Goal: Contribute content: Add original content to the website for others to see

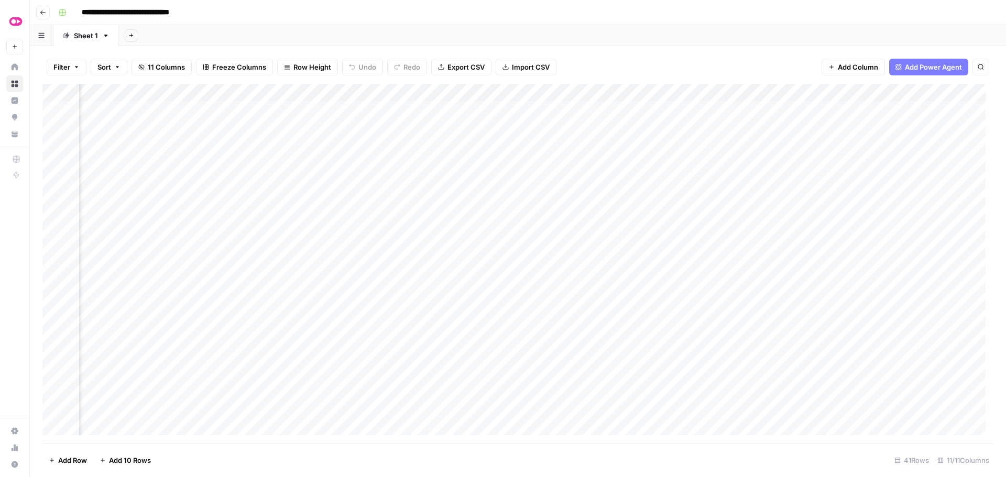
scroll to position [0, 105]
click at [394, 324] on div "Add Column" at bounding box center [517, 263] width 951 height 359
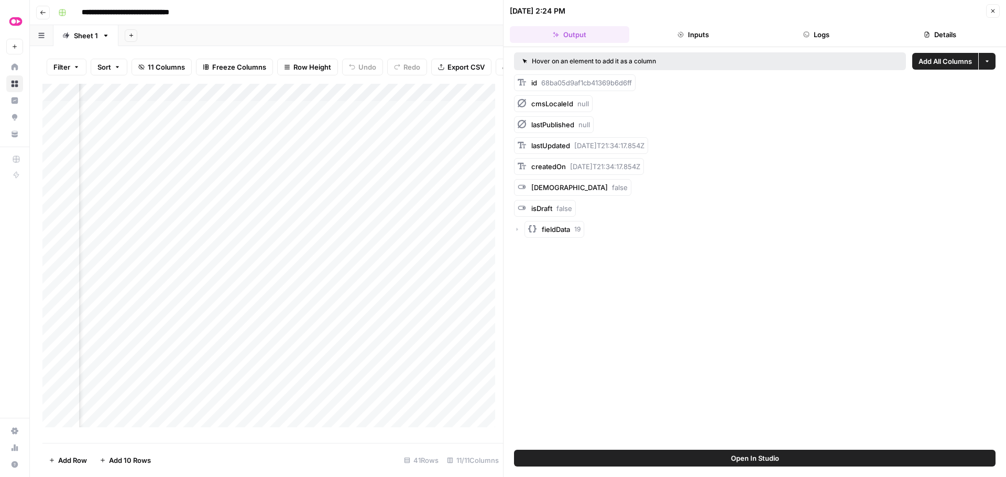
click at [801, 42] on button "Logs" at bounding box center [816, 34] width 119 height 17
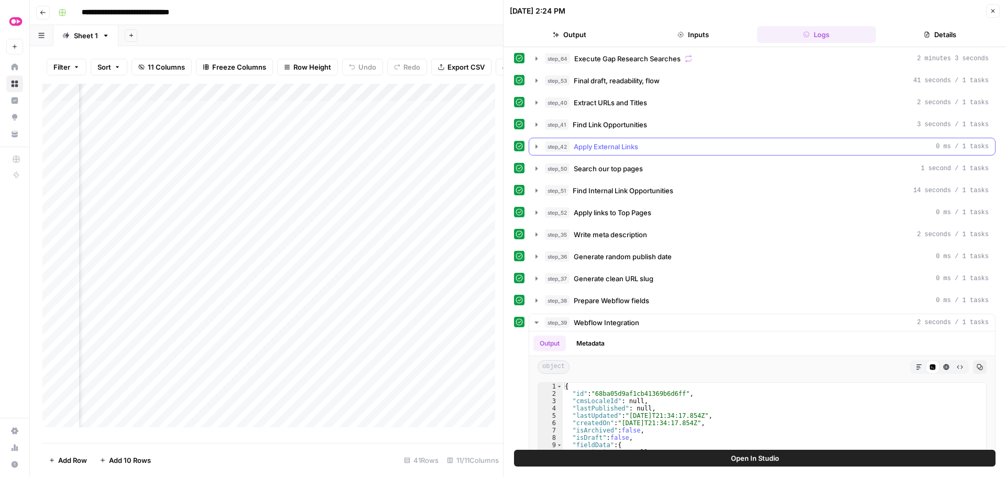
scroll to position [367, 0]
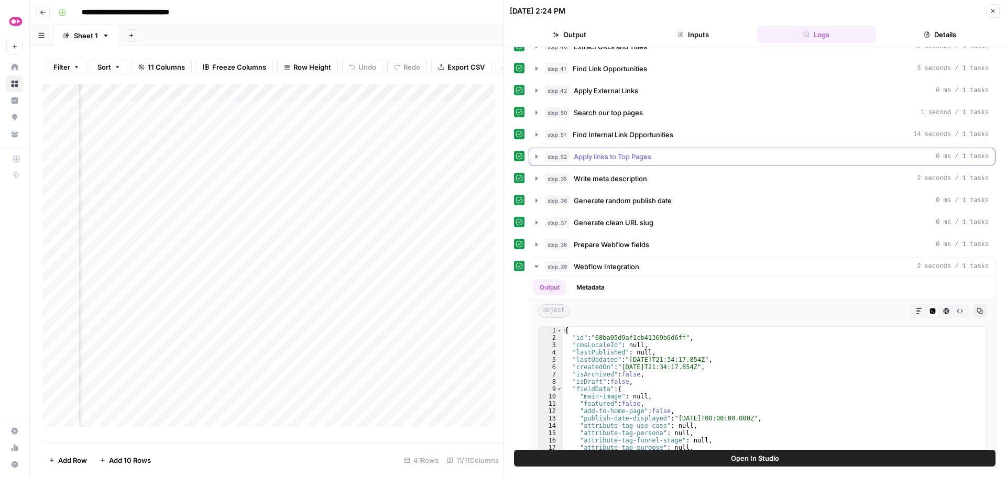
click at [535, 154] on icon "button" at bounding box center [536, 156] width 8 height 8
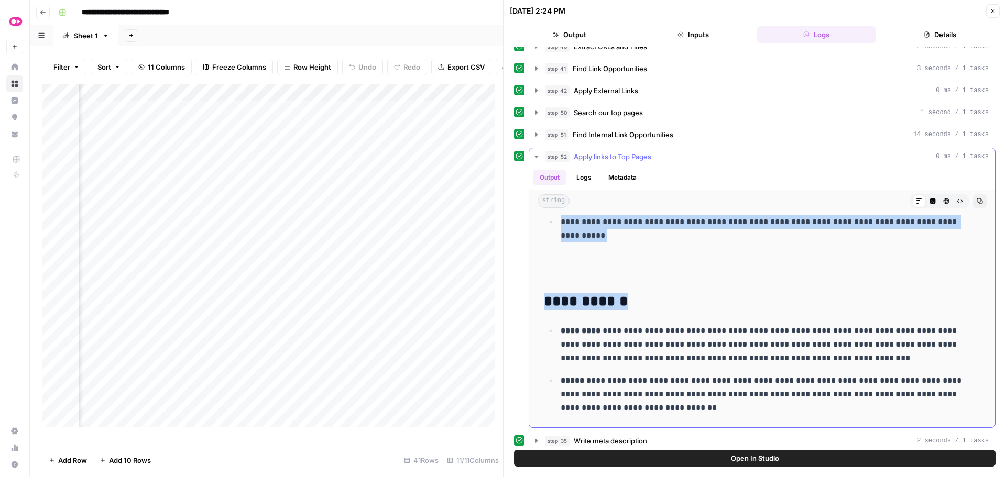
scroll to position [3265, 0]
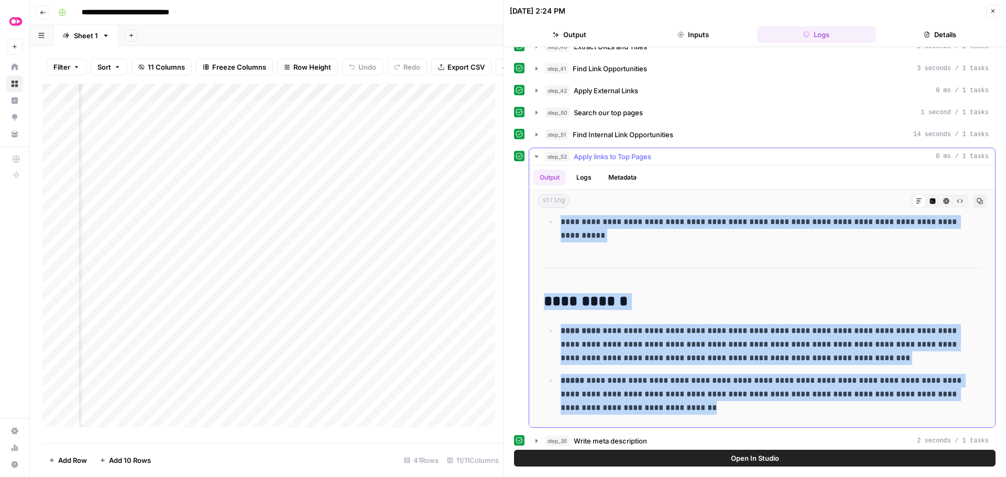
drag, startPoint x: 543, startPoint y: 225, endPoint x: 696, endPoint y: 404, distance: 235.2
copy div "**********"
click at [394, 295] on div "Add Column" at bounding box center [272, 259] width 460 height 351
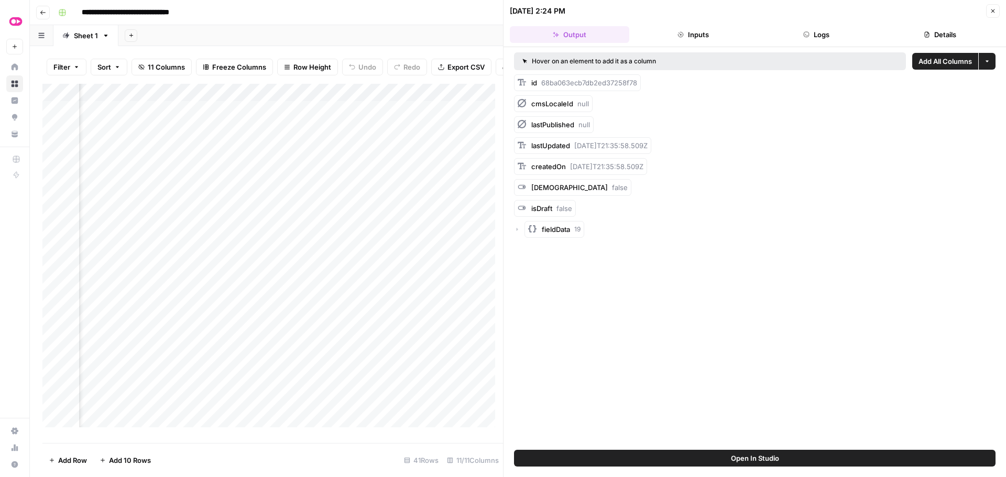
click at [799, 32] on button "Logs" at bounding box center [816, 34] width 119 height 17
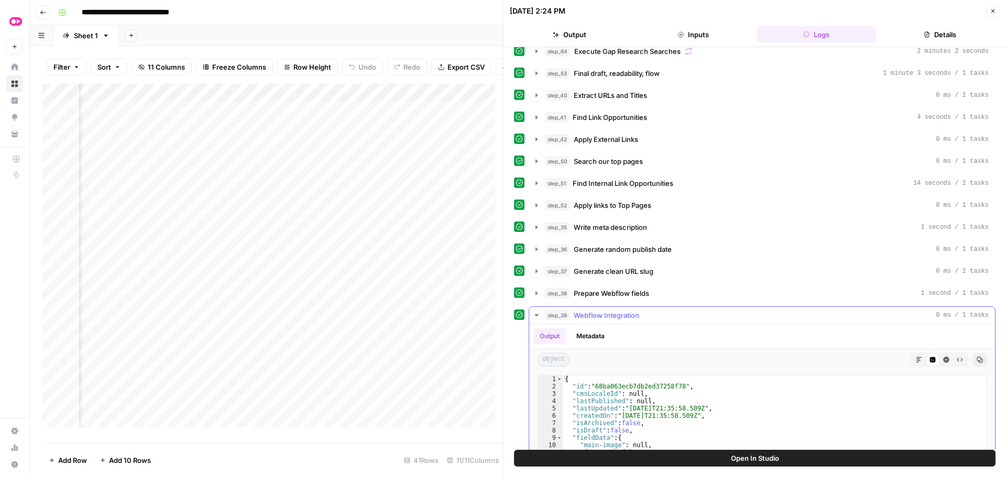
scroll to position [314, 0]
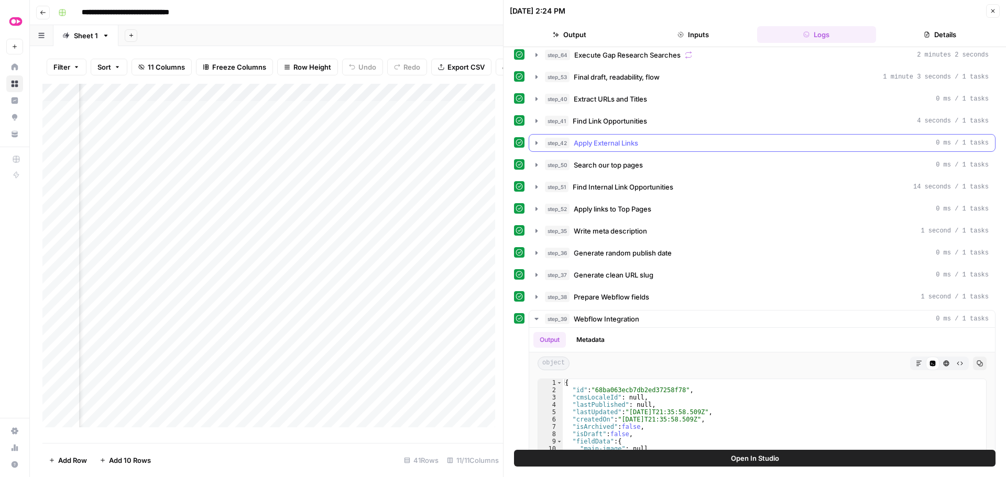
click at [535, 144] on icon "button" at bounding box center [536, 143] width 2 height 4
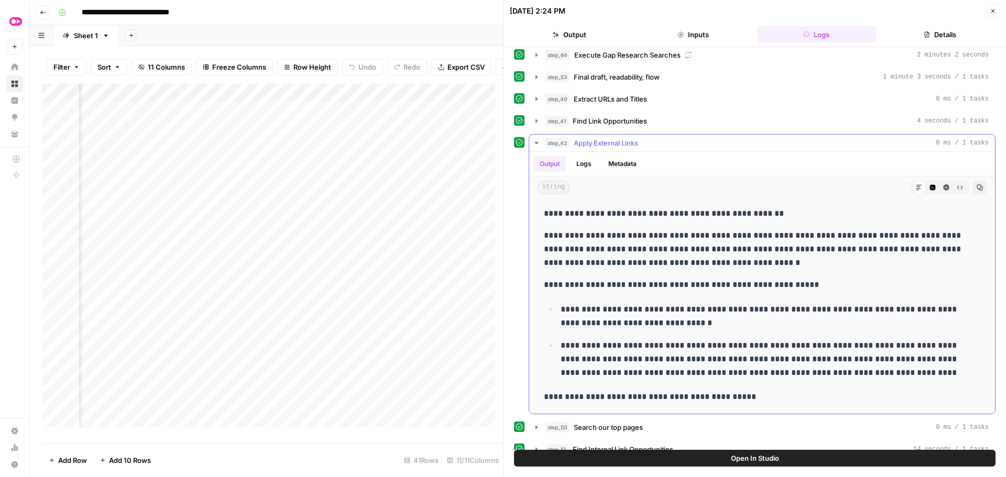
click at [535, 144] on icon "button" at bounding box center [536, 143] width 8 height 8
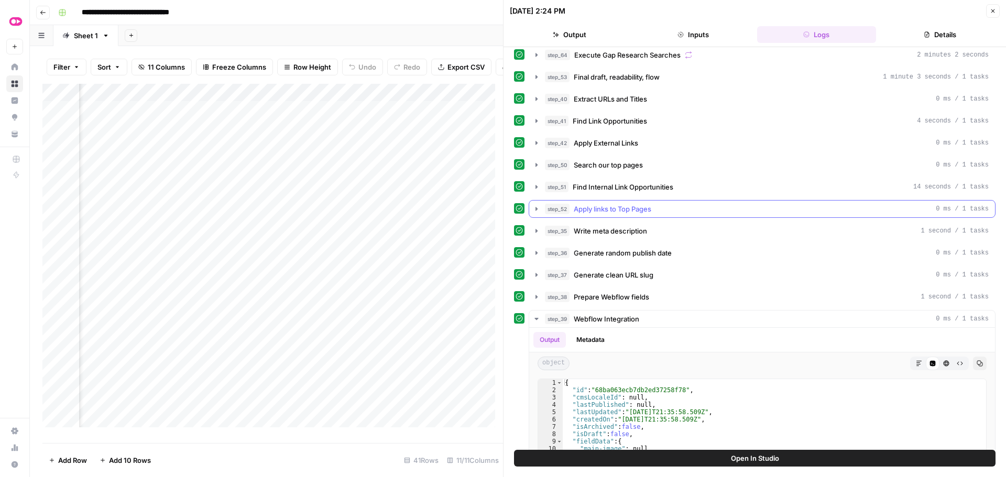
click at [536, 208] on icon "button" at bounding box center [536, 209] width 2 height 4
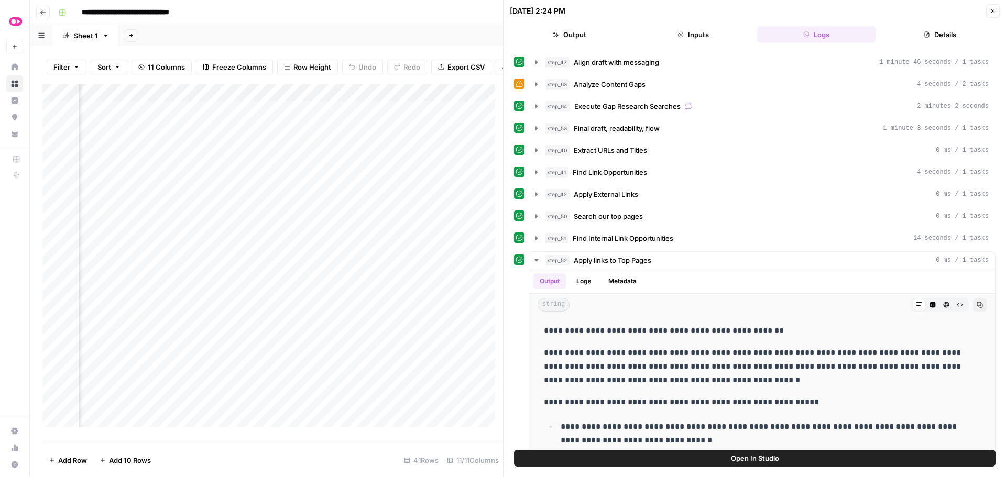
scroll to position [262, 0]
click at [535, 195] on icon "button" at bounding box center [536, 195] width 2 height 4
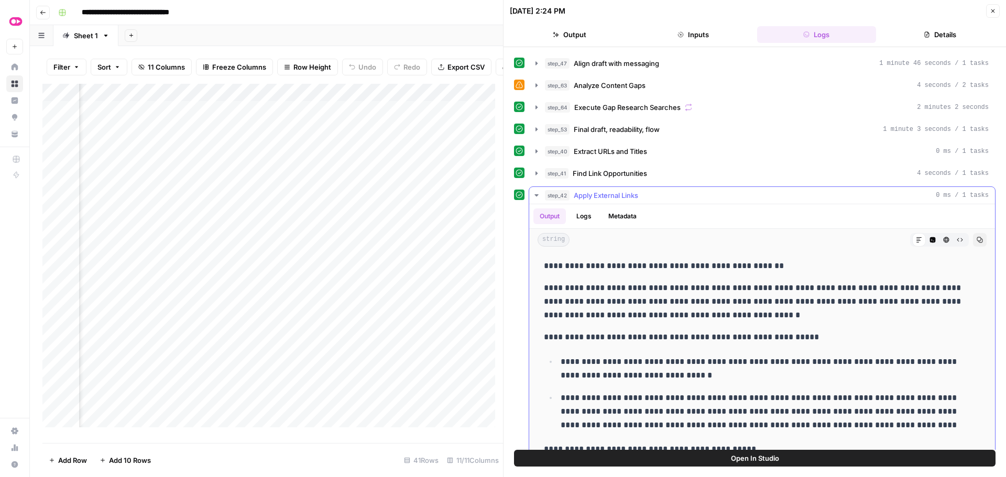
click at [535, 195] on icon "button" at bounding box center [536, 195] width 4 height 2
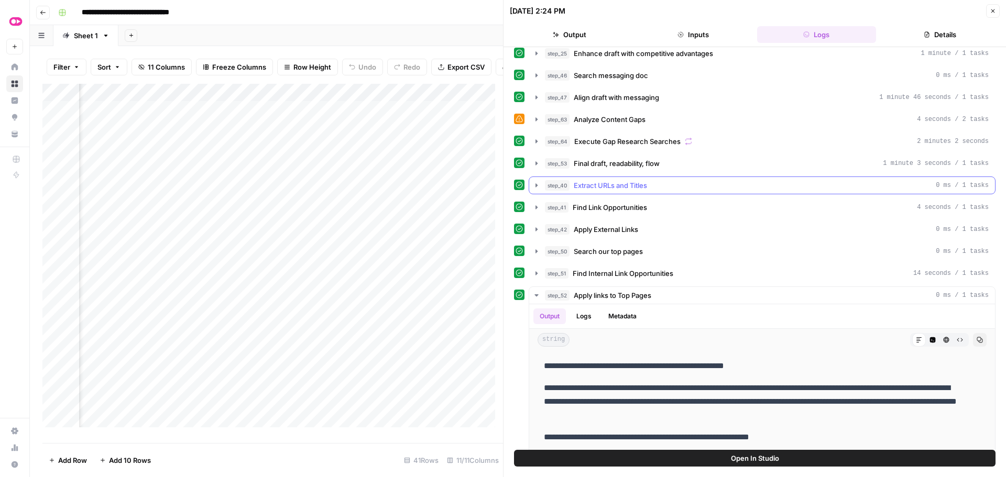
scroll to position [210, 0]
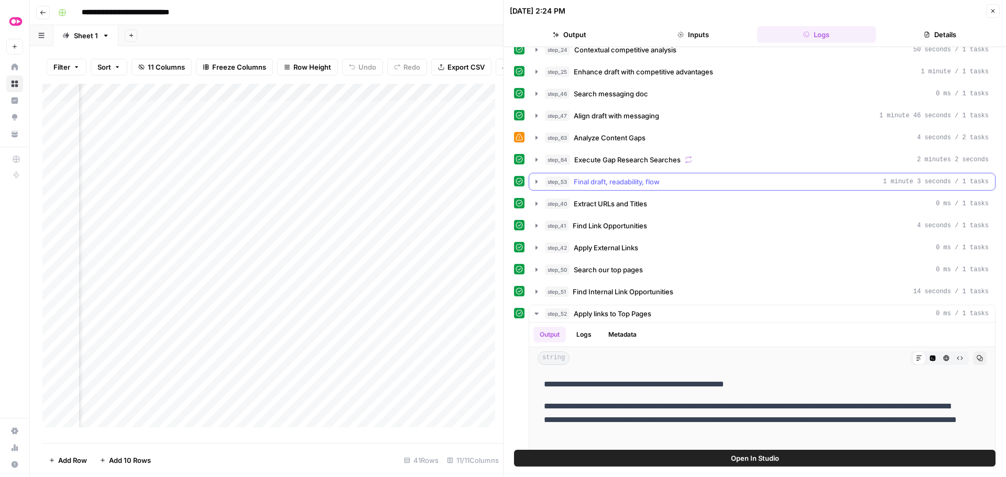
click at [534, 182] on icon "button" at bounding box center [536, 182] width 8 height 8
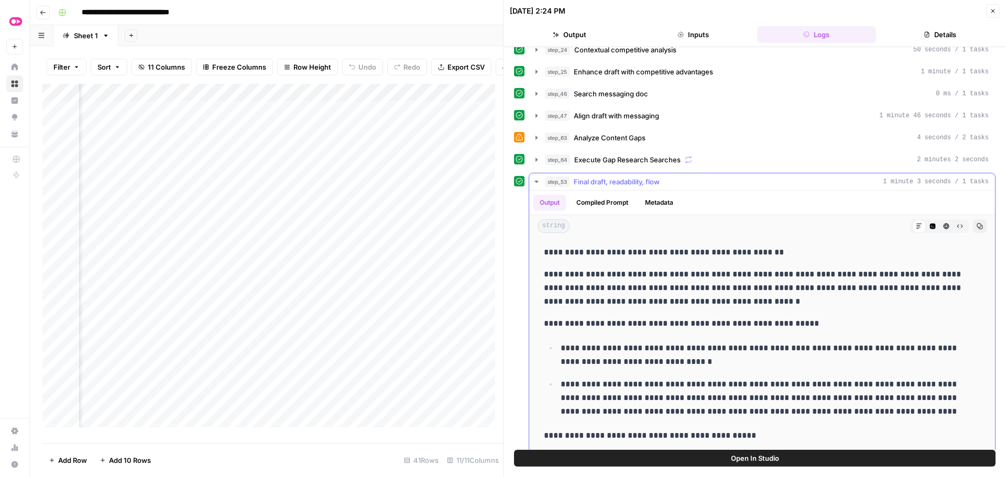
click at [534, 182] on icon "button" at bounding box center [536, 182] width 8 height 8
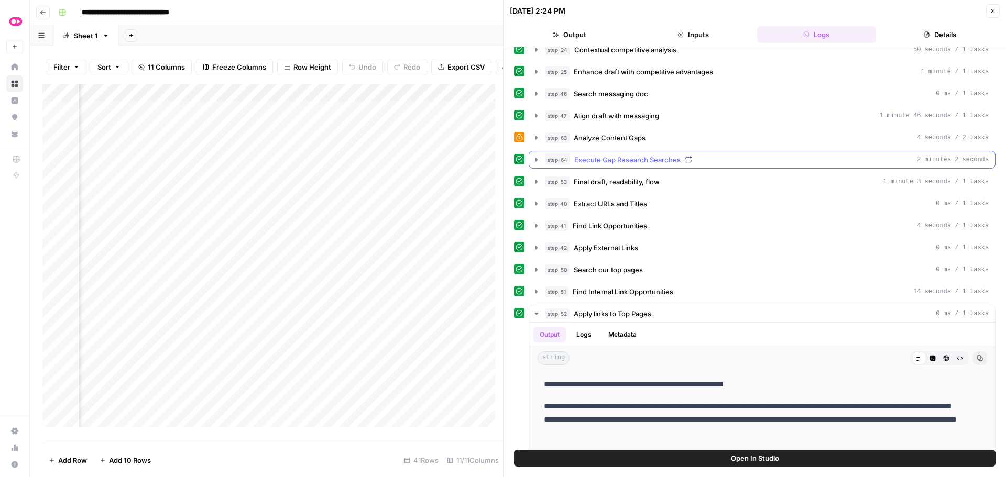
click at [534, 160] on icon "button" at bounding box center [536, 160] width 8 height 8
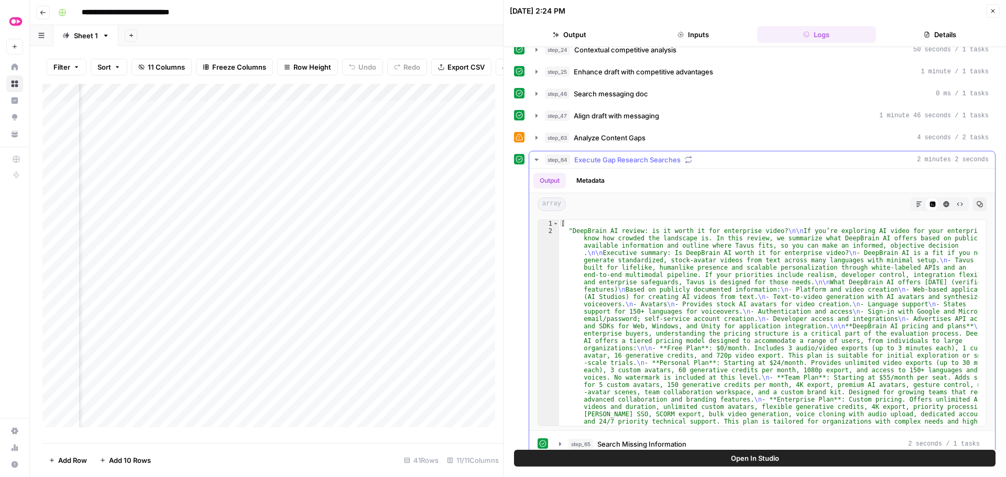
click at [534, 160] on icon "button" at bounding box center [536, 160] width 8 height 8
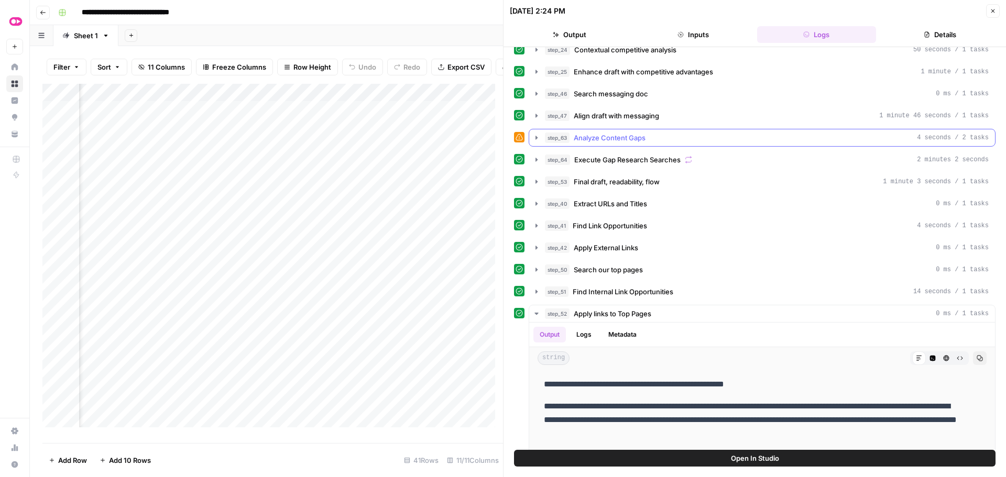
click at [534, 137] on icon "button" at bounding box center [536, 138] width 8 height 8
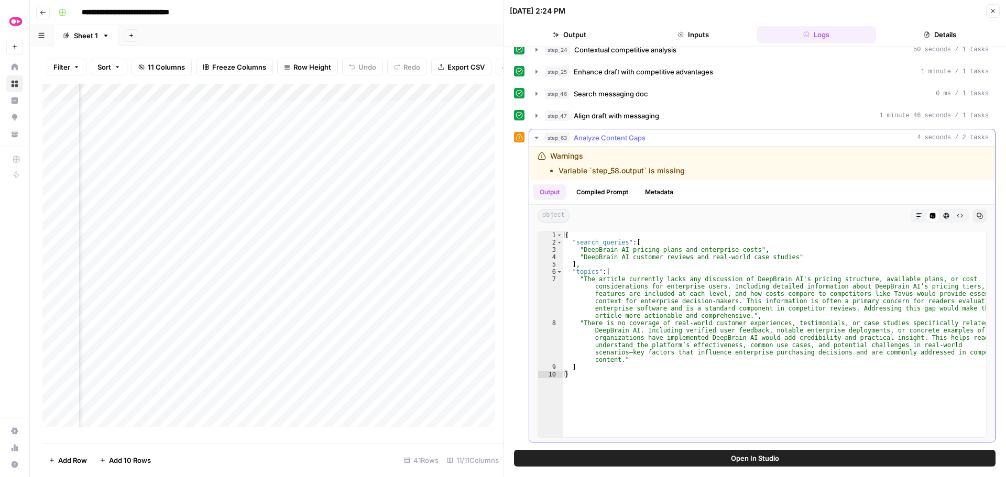
click at [534, 137] on icon "button" at bounding box center [536, 138] width 8 height 8
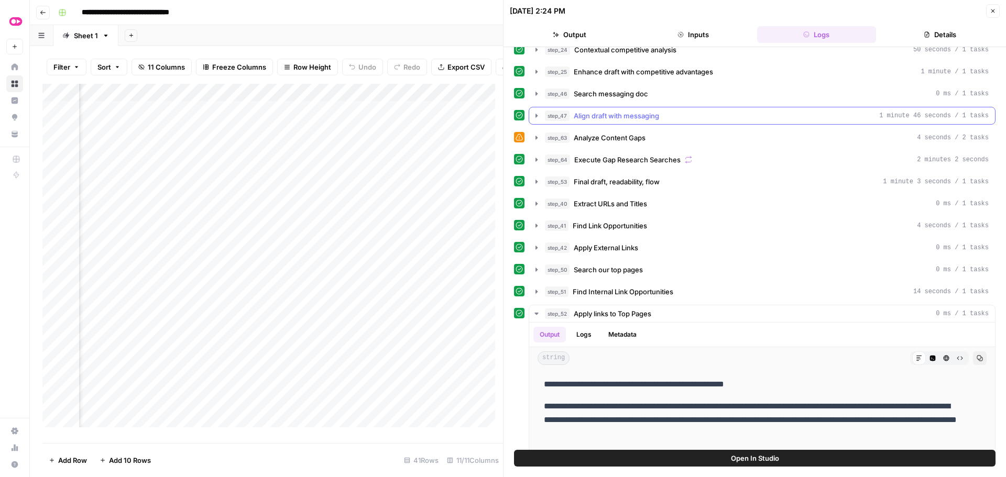
click at [532, 116] on button "step_47 Align draft with messaging 1 minute 46 seconds / 1 tasks" at bounding box center [762, 115] width 466 height 17
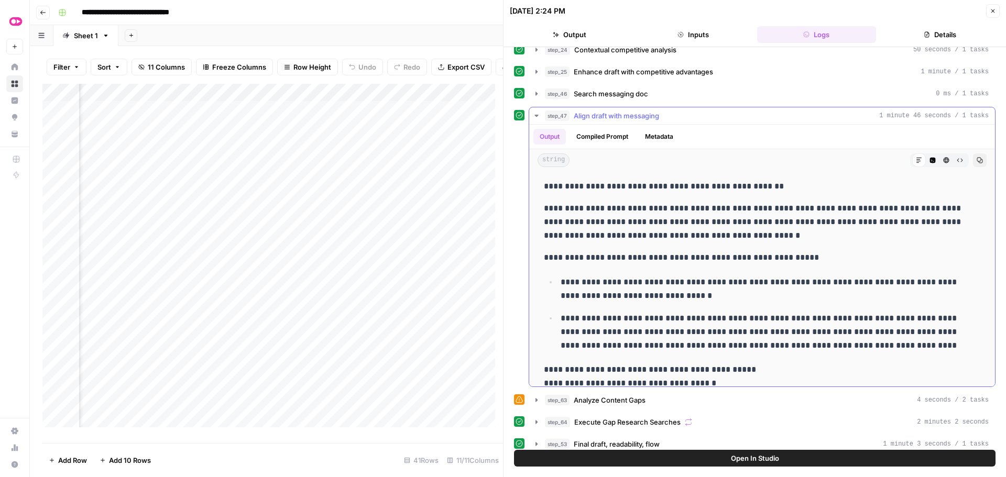
click at [532, 116] on button "step_47 Align draft with messaging 1 minute 46 seconds / 1 tasks" at bounding box center [762, 115] width 466 height 17
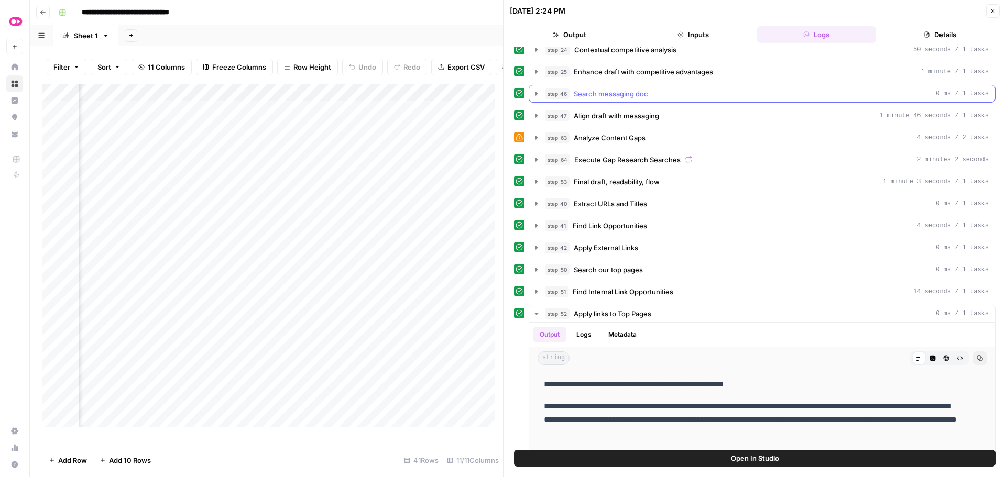
click at [532, 94] on icon "button" at bounding box center [536, 94] width 8 height 8
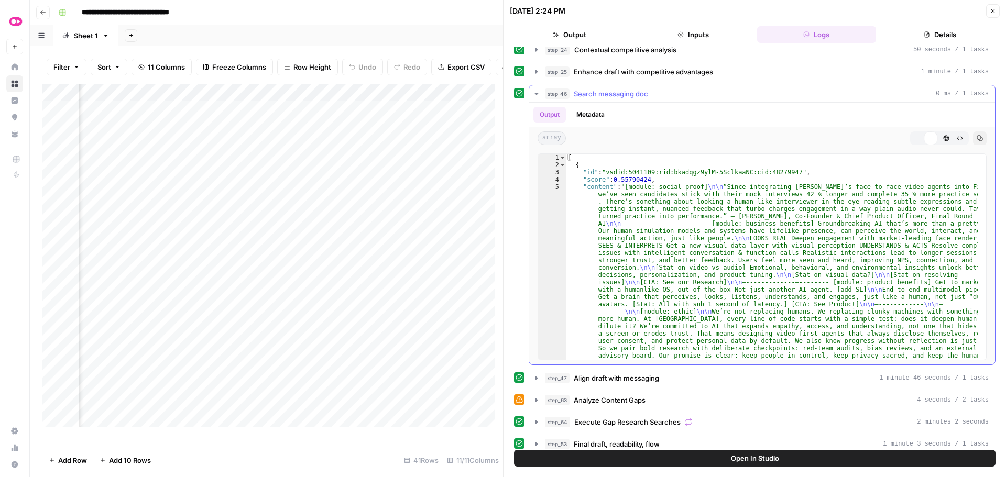
click at [532, 94] on icon "button" at bounding box center [536, 94] width 8 height 8
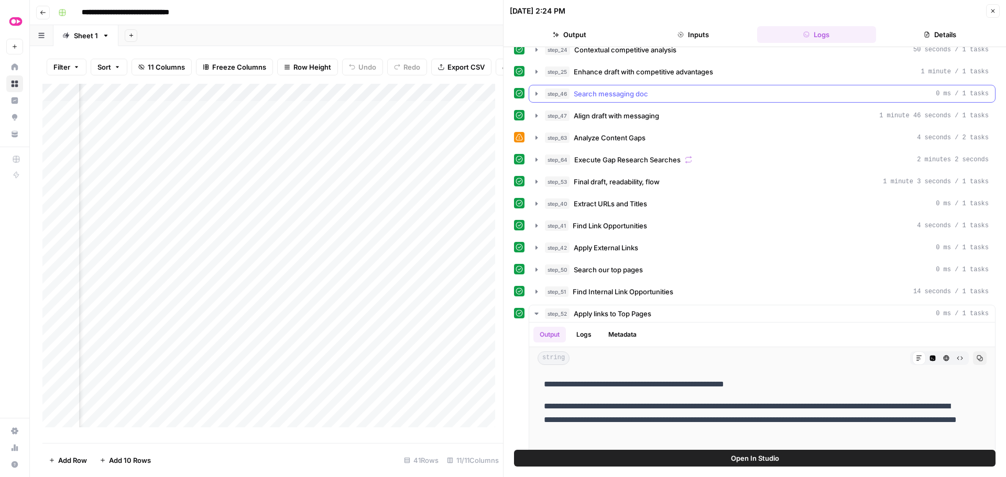
scroll to position [157, 0]
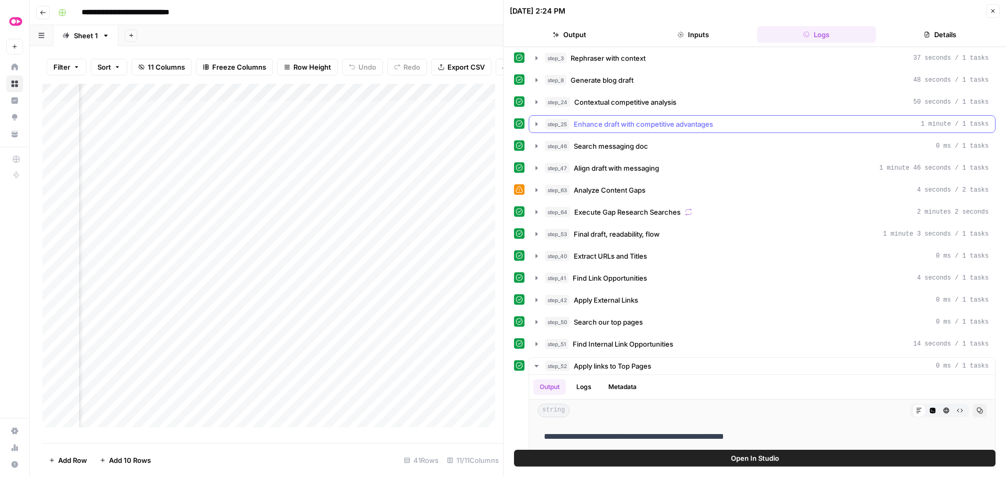
click at [536, 124] on icon "button" at bounding box center [536, 124] width 2 height 4
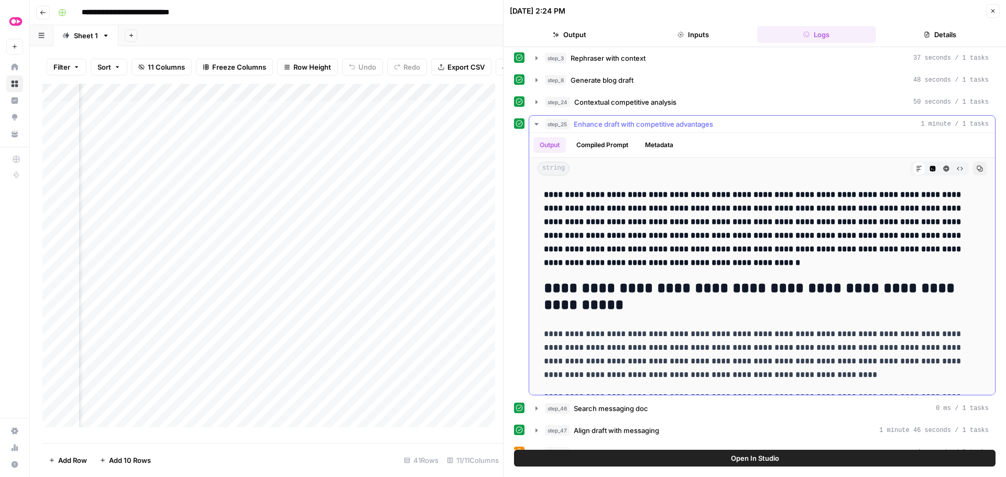
click at [536, 124] on icon "button" at bounding box center [536, 124] width 4 height 2
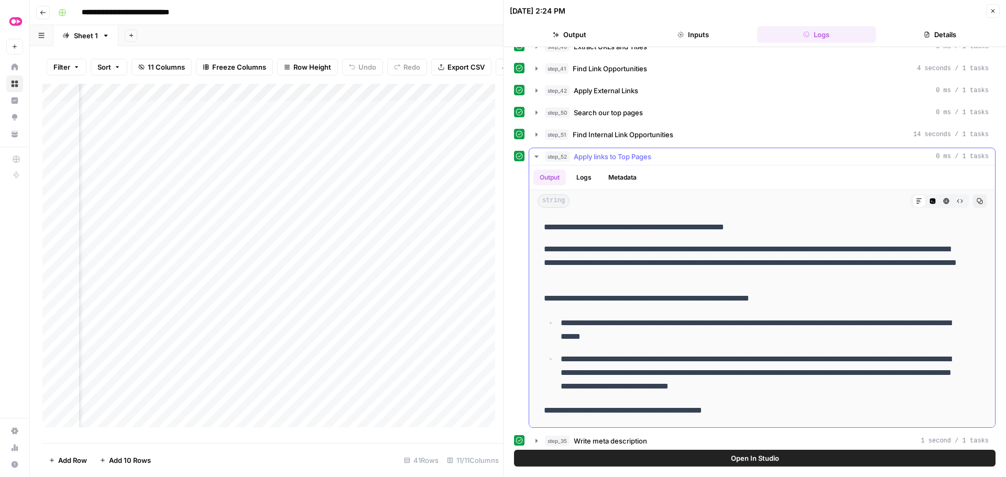
scroll to position [52, 0]
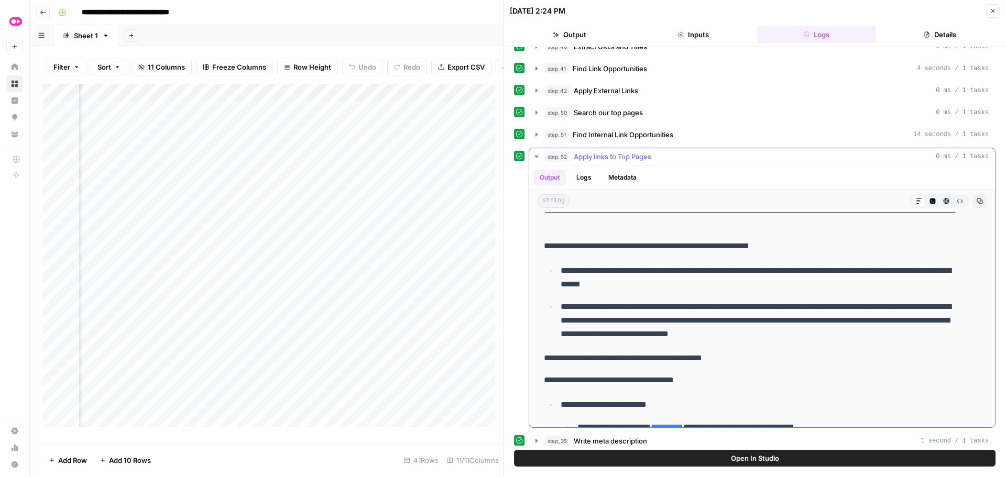
click at [535, 156] on icon "button" at bounding box center [536, 156] width 8 height 8
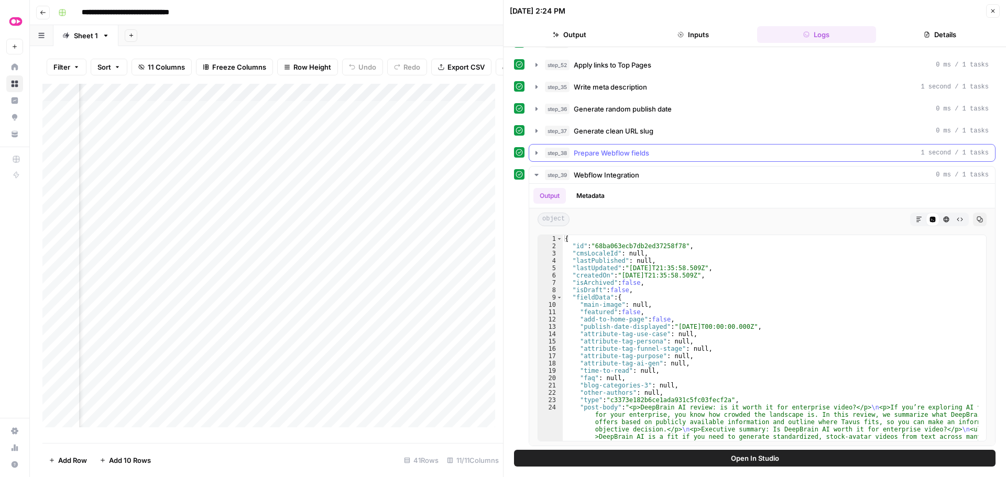
scroll to position [460, 0]
click at [532, 63] on icon "button" at bounding box center [536, 63] width 8 height 8
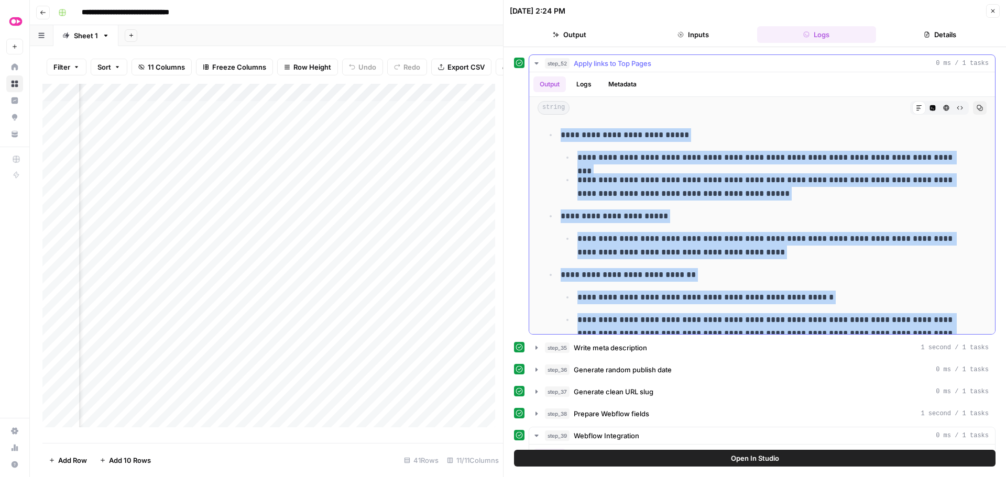
scroll to position [2523, 0]
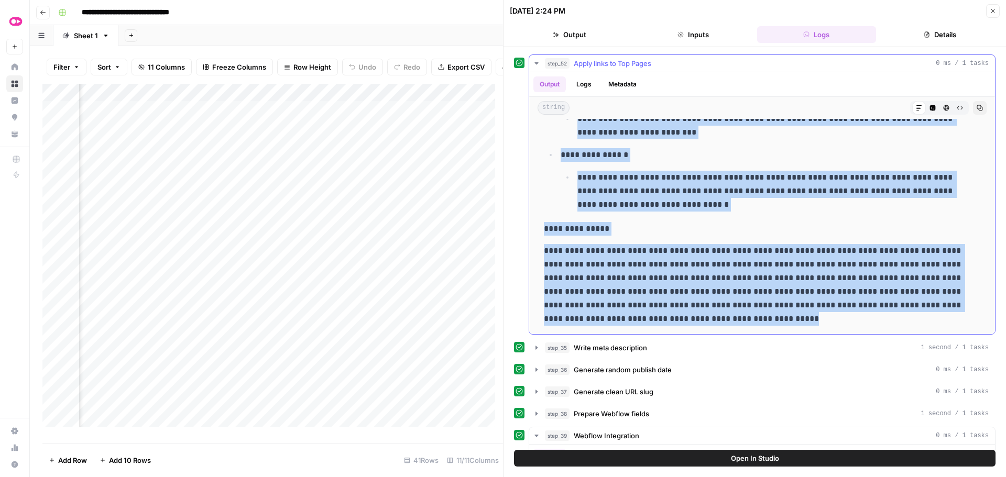
drag, startPoint x: 546, startPoint y: 133, endPoint x: 775, endPoint y: 318, distance: 295.0
copy div "**********"
click at [394, 279] on div "Add Column" at bounding box center [272, 259] width 460 height 351
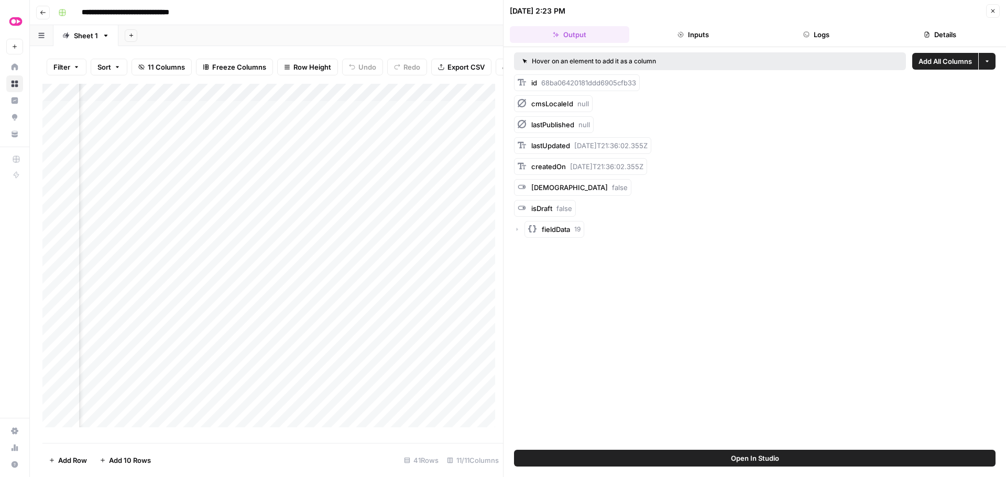
click at [828, 35] on button "Logs" at bounding box center [816, 34] width 119 height 17
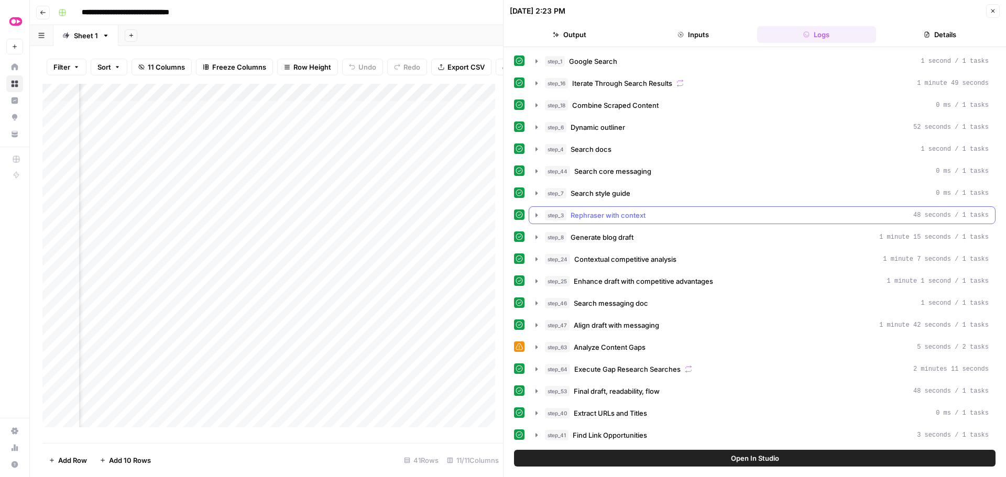
scroll to position [367, 0]
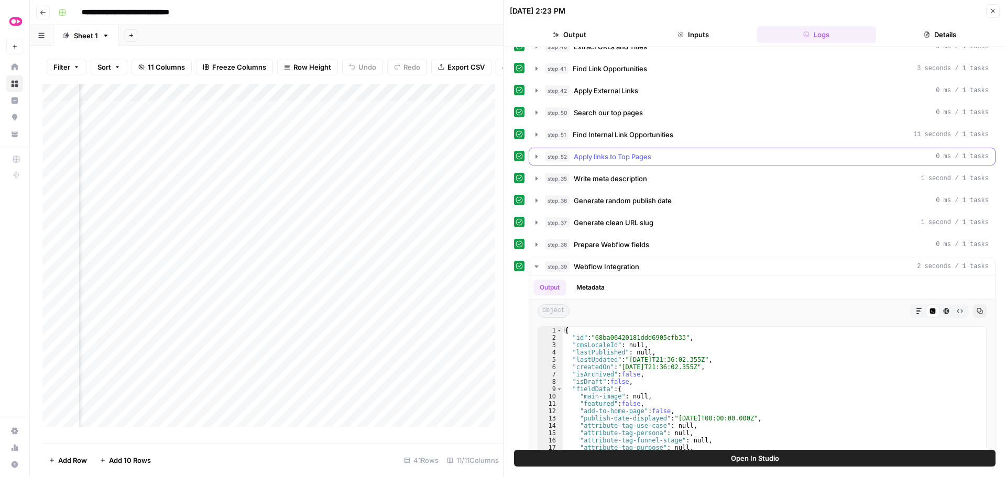
click at [535, 153] on icon "button" at bounding box center [536, 156] width 8 height 8
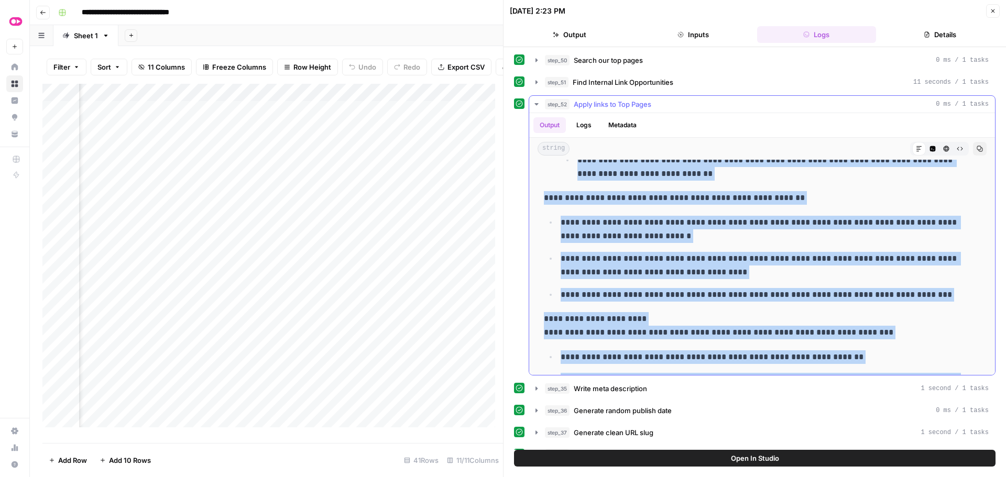
scroll to position [3054, 0]
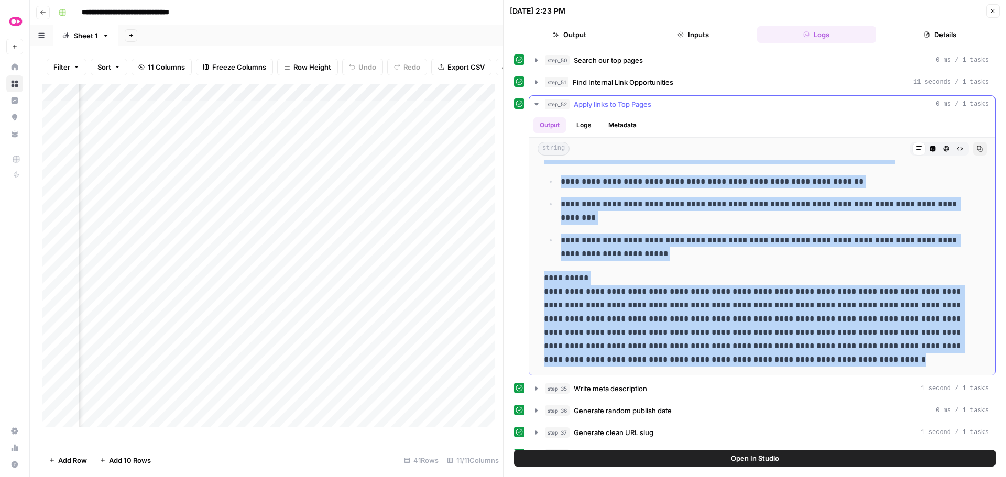
drag, startPoint x: 540, startPoint y: 175, endPoint x: 814, endPoint y: 362, distance: 332.3
copy div "**********"
click at [392, 347] on div "Add Column" at bounding box center [272, 259] width 460 height 351
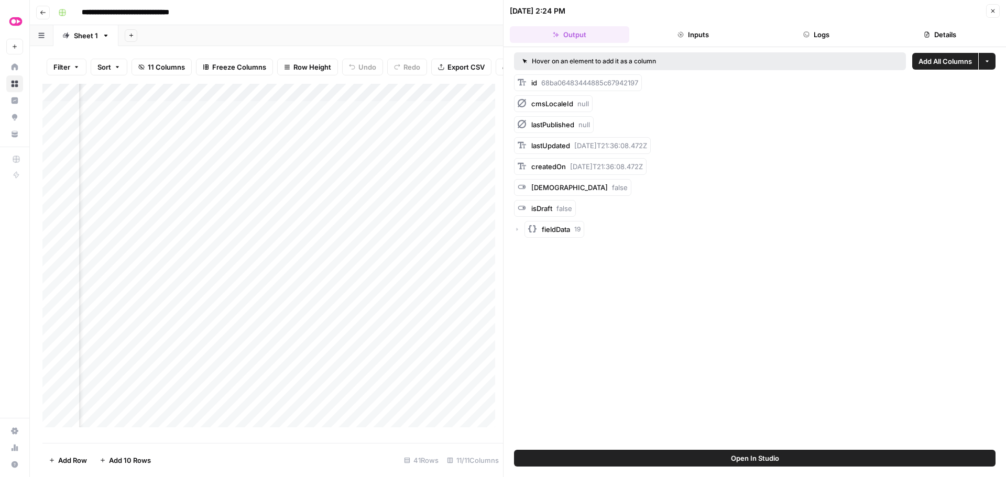
click at [828, 36] on button "Logs" at bounding box center [816, 34] width 119 height 17
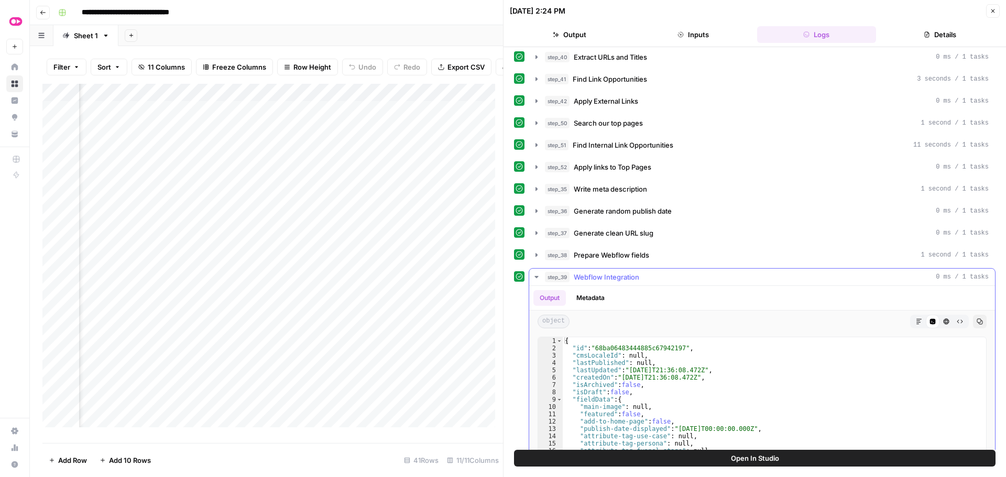
scroll to position [355, 0]
click at [534, 169] on icon "button" at bounding box center [536, 168] width 8 height 8
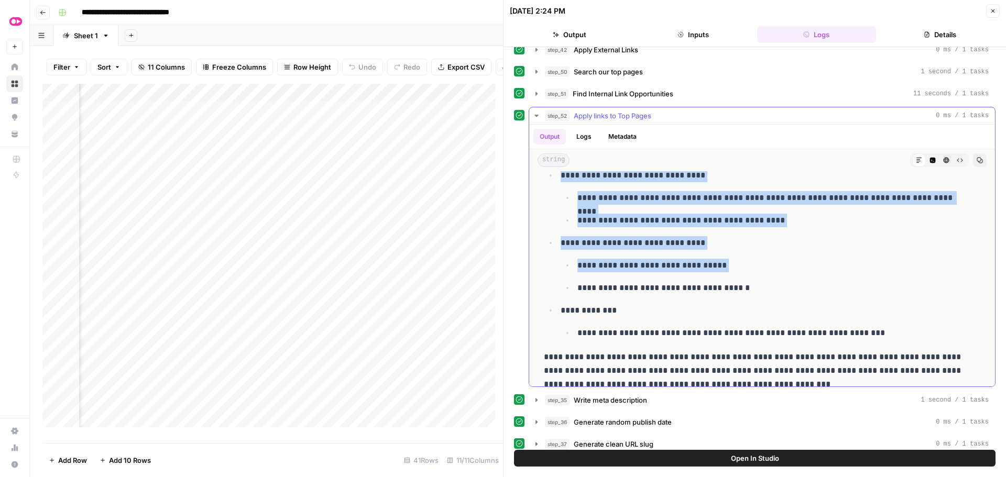
scroll to position [4243, 0]
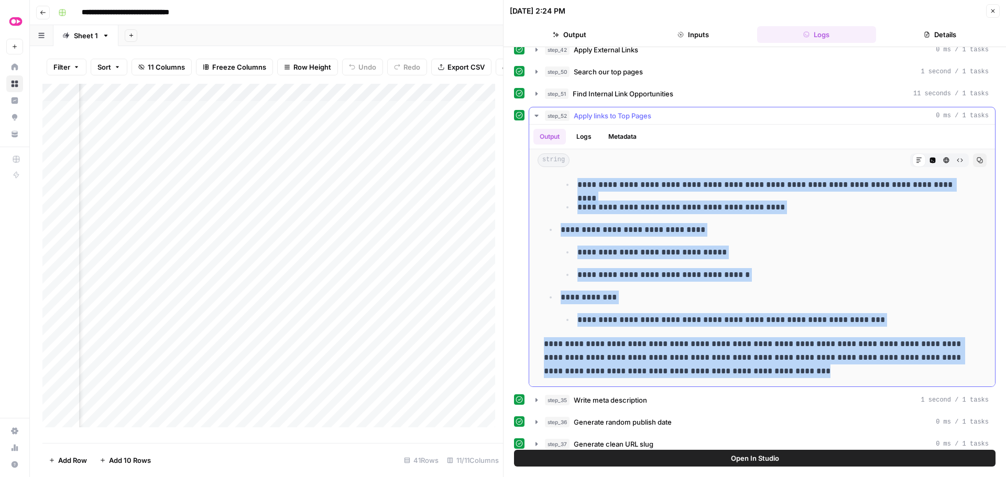
drag, startPoint x: 545, startPoint y: 185, endPoint x: 775, endPoint y: 372, distance: 296.0
copy div "**********"
click at [395, 314] on div "Add Column" at bounding box center [272, 259] width 460 height 351
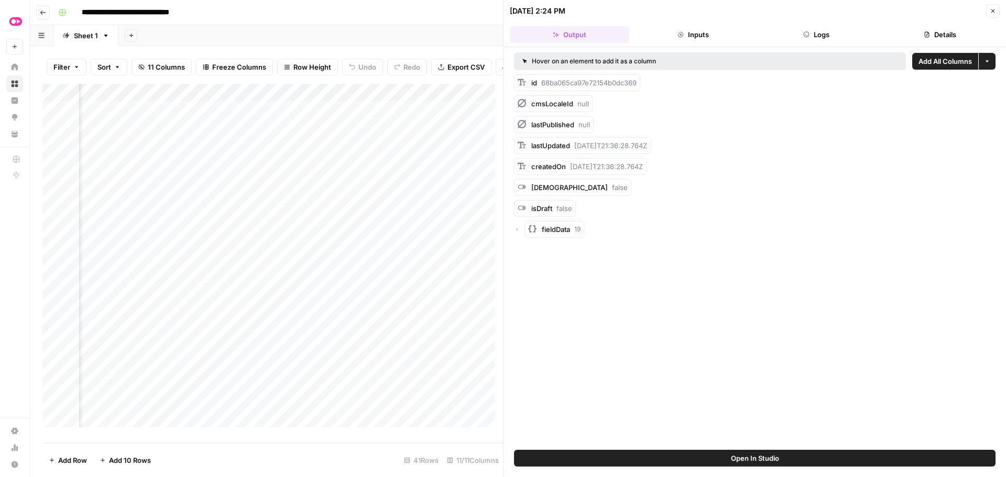
click at [824, 24] on header "09/04/25 at 2:24 PM Close Output Inputs Logs Details" at bounding box center [754, 23] width 502 height 47
click at [822, 28] on button "Logs" at bounding box center [816, 34] width 119 height 17
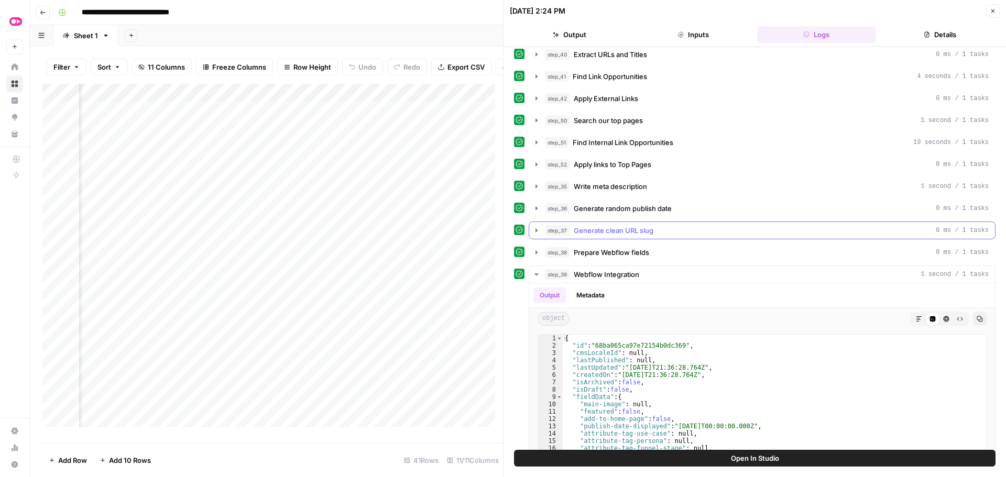
scroll to position [355, 0]
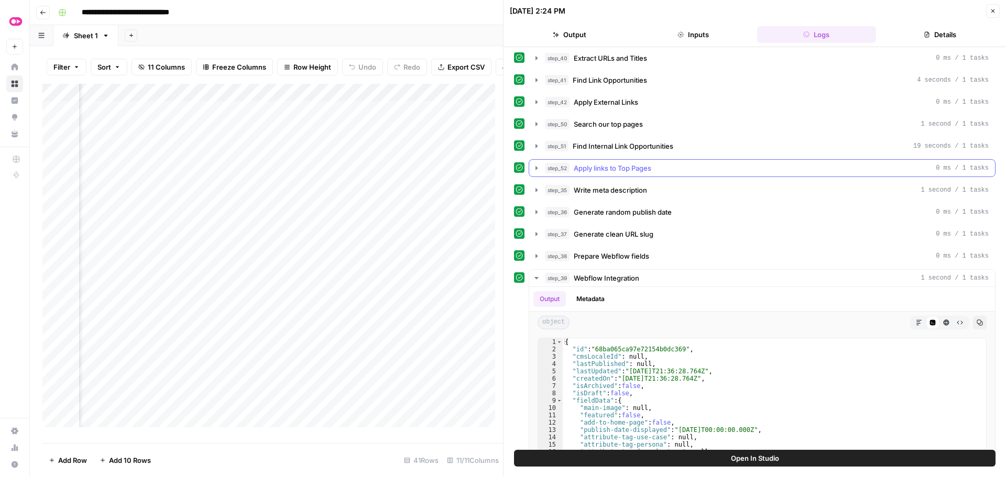
click at [535, 169] on icon "button" at bounding box center [536, 168] width 8 height 8
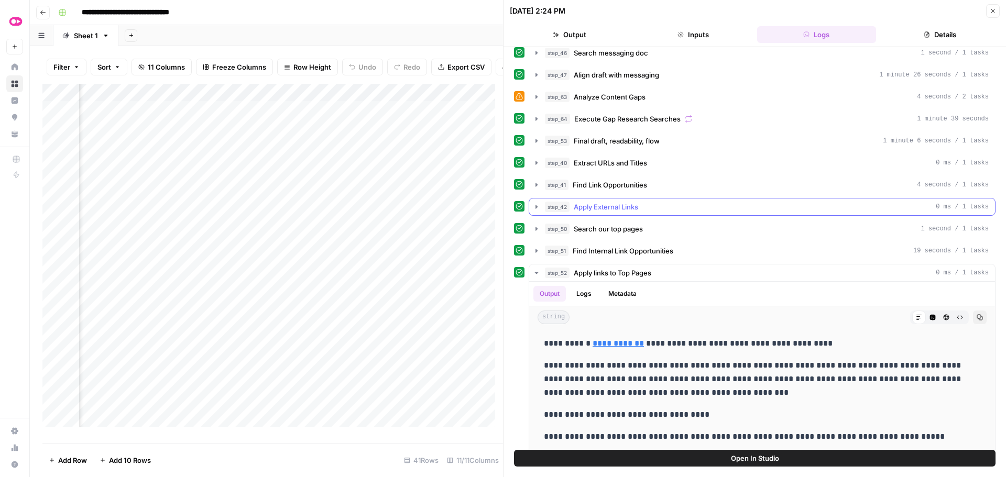
scroll to position [198, 0]
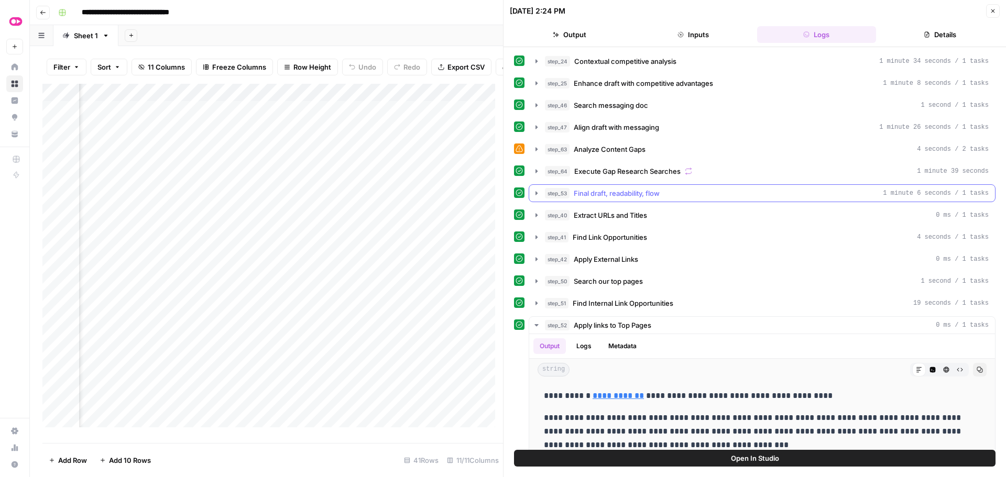
click at [533, 197] on icon "button" at bounding box center [536, 193] width 8 height 8
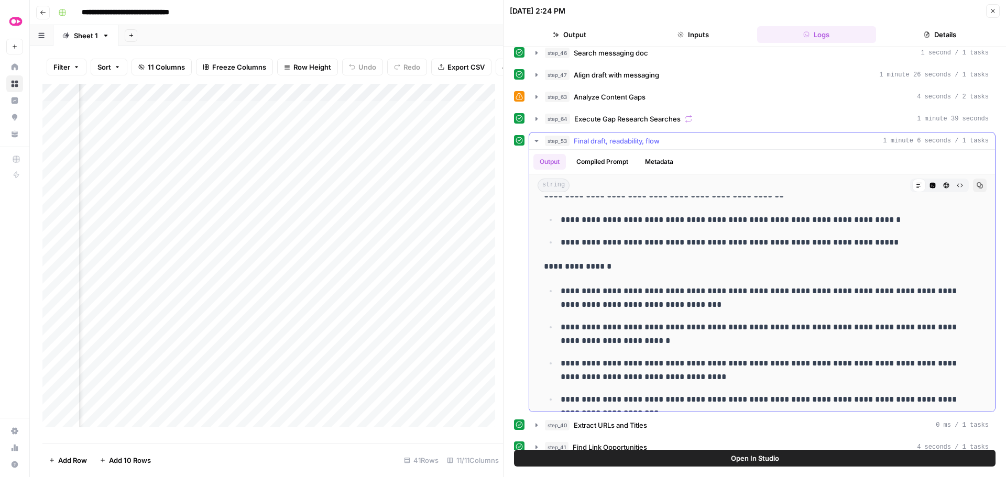
scroll to position [2357, 0]
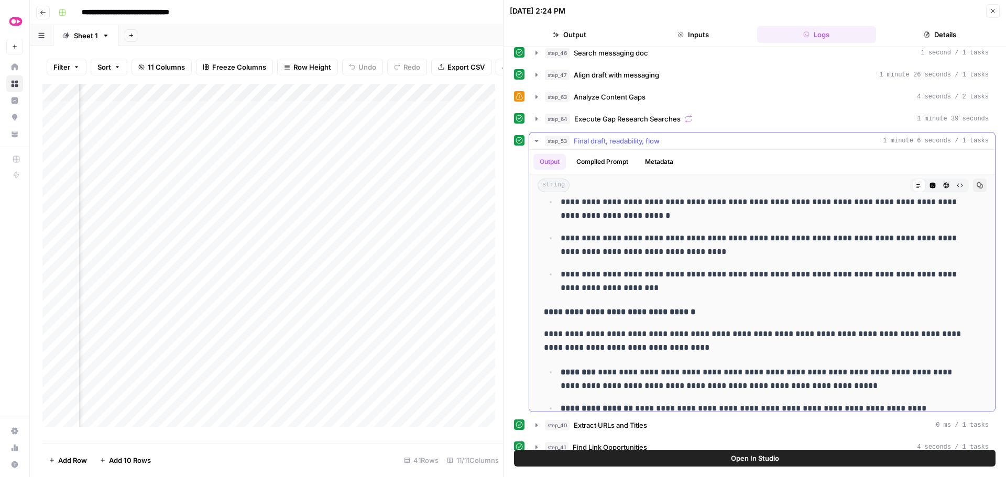
click at [534, 139] on icon "button" at bounding box center [536, 141] width 8 height 8
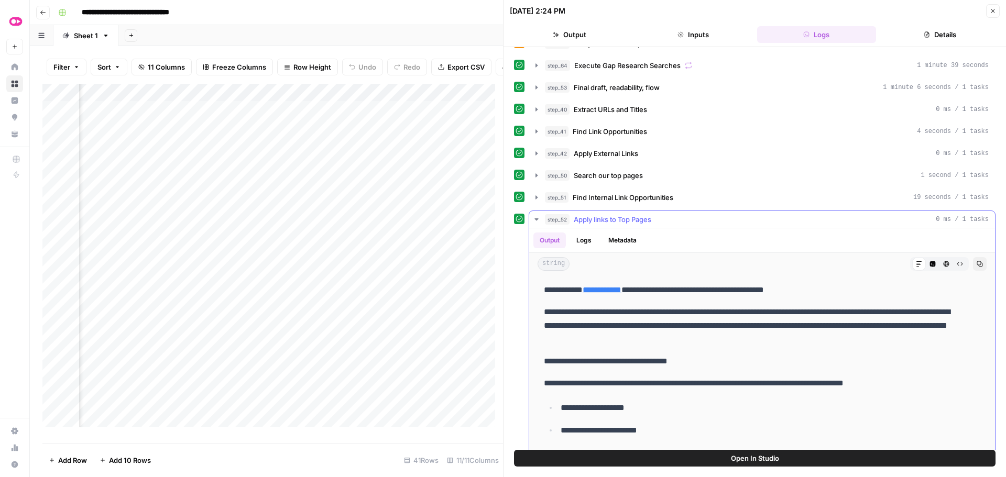
scroll to position [303, 0]
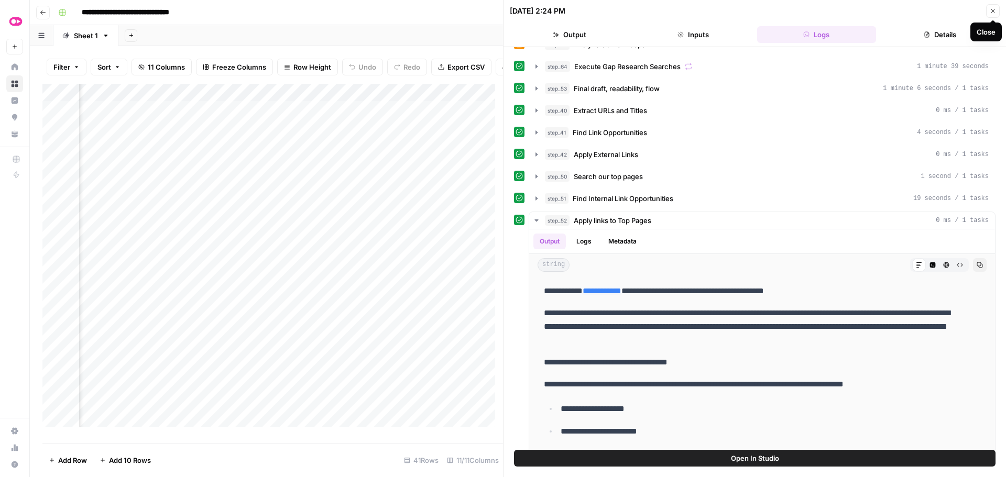
click at [994, 9] on icon "button" at bounding box center [992, 11] width 6 height 6
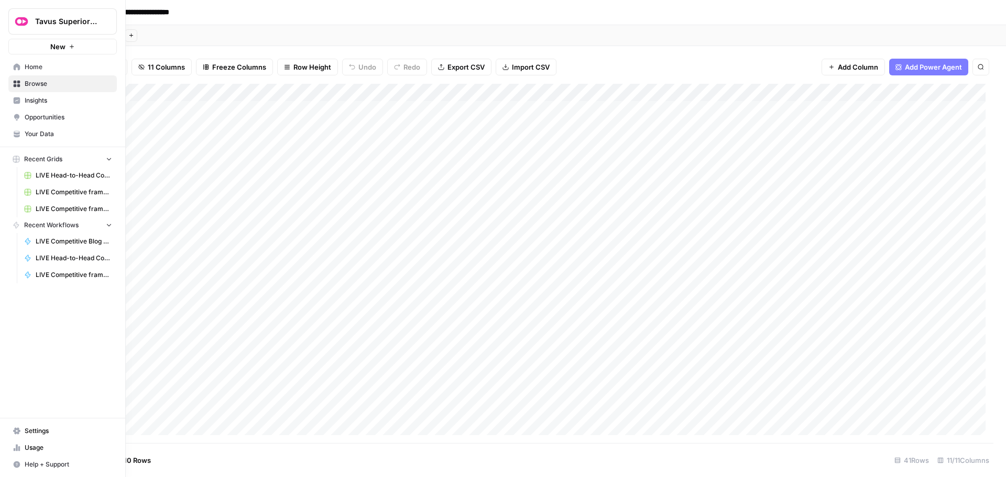
click at [49, 67] on span "Home" at bounding box center [68, 66] width 87 height 9
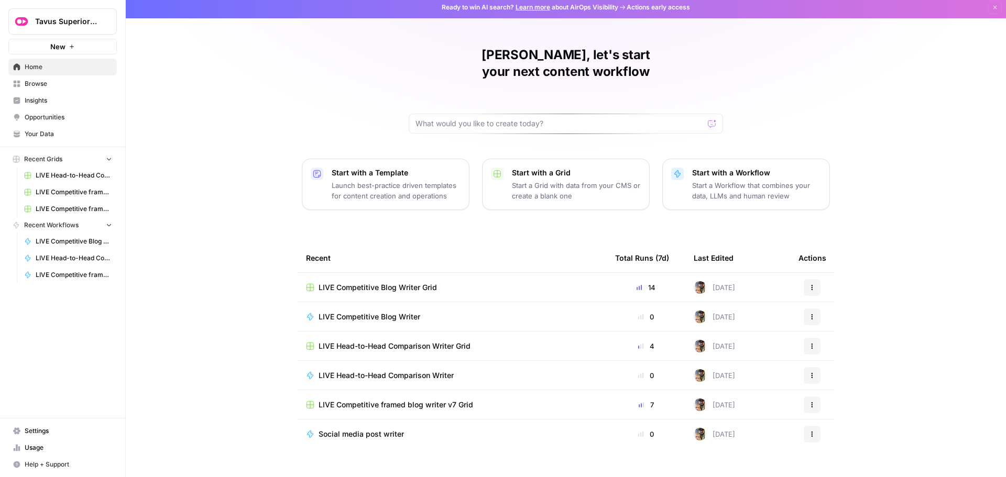
scroll to position [5, 0]
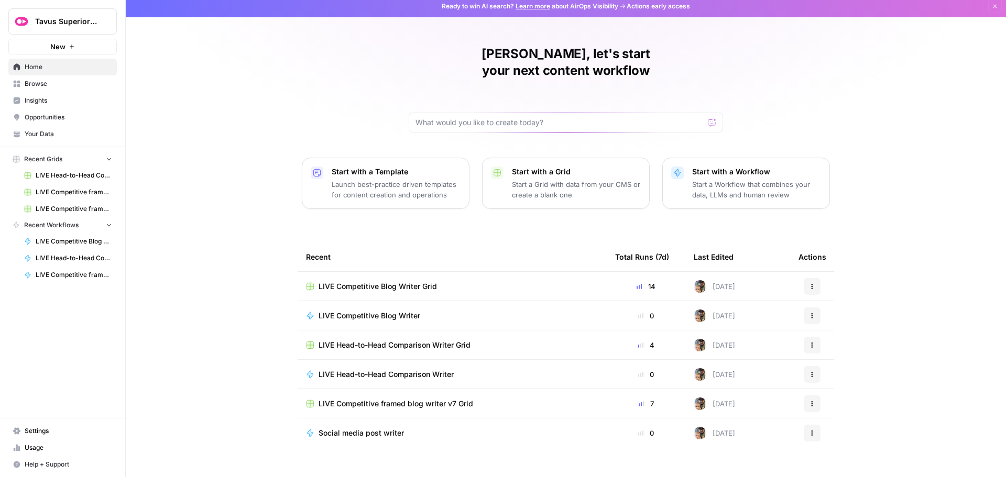
click at [366, 311] on span "LIVE Competitive Blog Writer" at bounding box center [369, 316] width 102 height 10
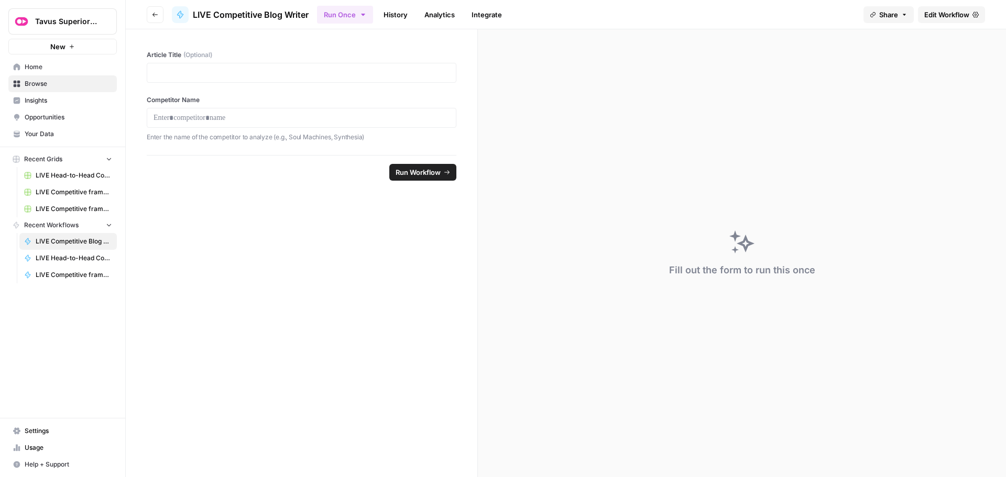
click at [924, 18] on span "Edit Workflow" at bounding box center [946, 14] width 45 height 10
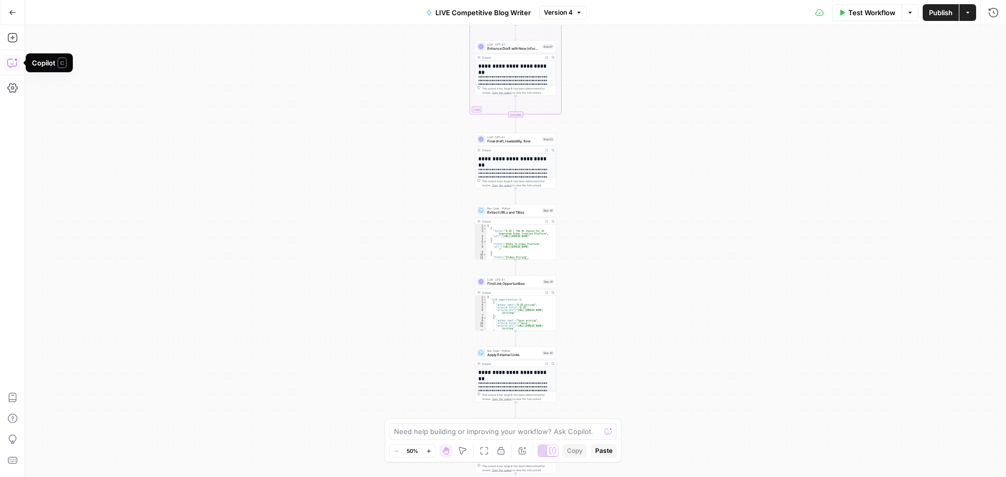
click at [12, 60] on icon "button" at bounding box center [12, 63] width 10 height 10
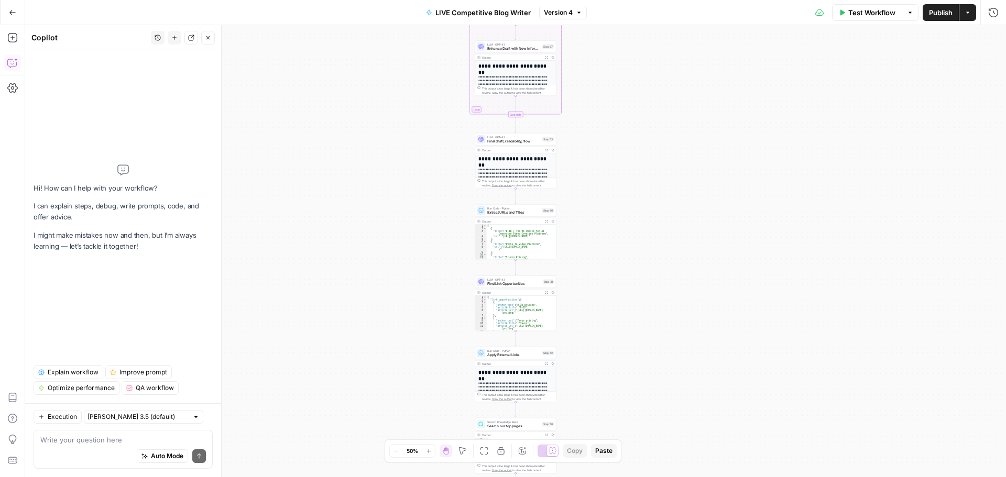
click at [79, 450] on div "Auto Mode Send" at bounding box center [123, 456] width 166 height 23
click at [521, 141] on span "Final draft, readability, flow" at bounding box center [513, 141] width 53 height 5
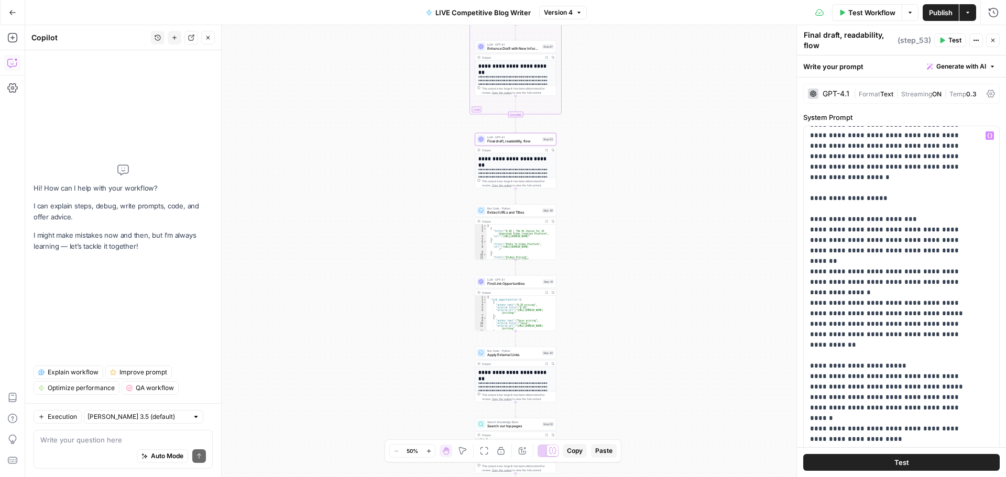
scroll to position [105, 0]
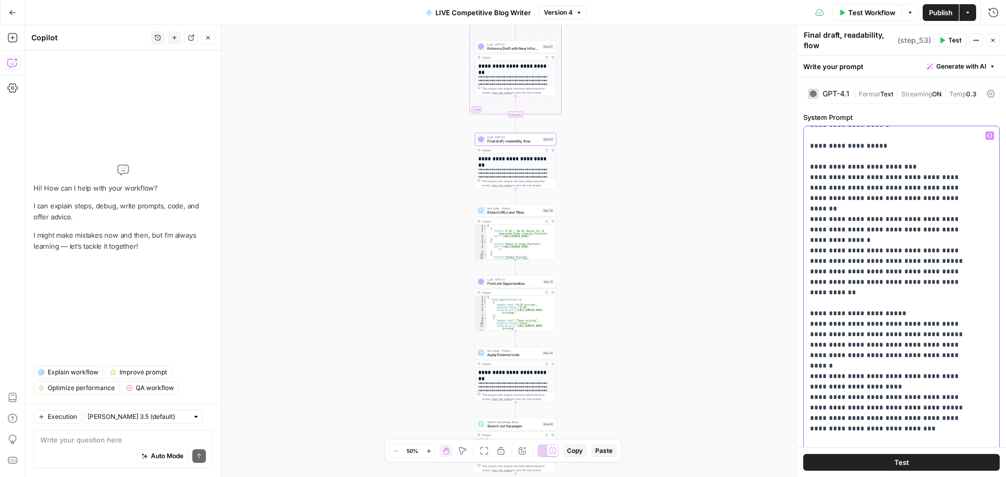
click at [961, 239] on p "**********" at bounding box center [893, 309] width 167 height 566
drag, startPoint x: 959, startPoint y: 239, endPoint x: 816, endPoint y: 233, distance: 143.7
click at [816, 233] on p "**********" at bounding box center [893, 309] width 167 height 566
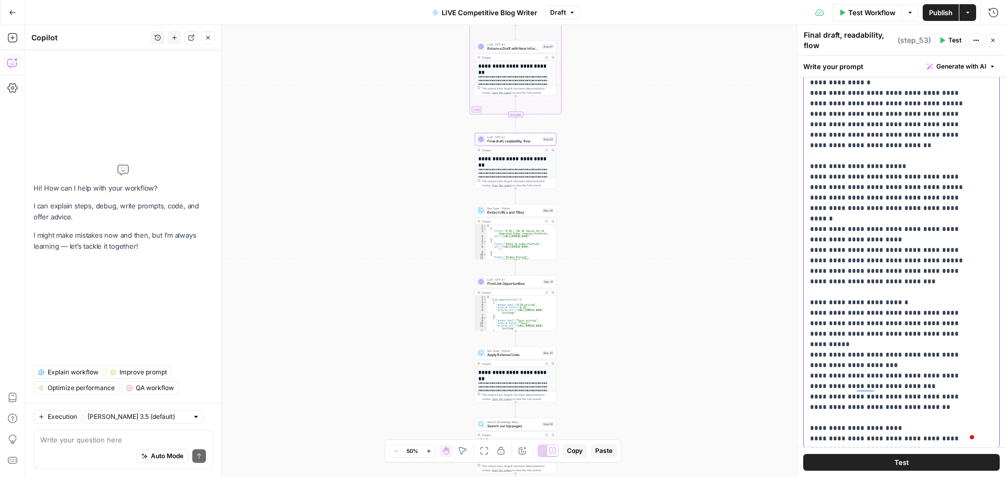
click at [917, 270] on p "**********" at bounding box center [893, 156] width 167 height 576
click at [875, 292] on p "**********" at bounding box center [893, 156] width 167 height 576
click at [893, 310] on p "**********" at bounding box center [893, 156] width 167 height 576
click at [911, 332] on p "**********" at bounding box center [893, 156] width 167 height 576
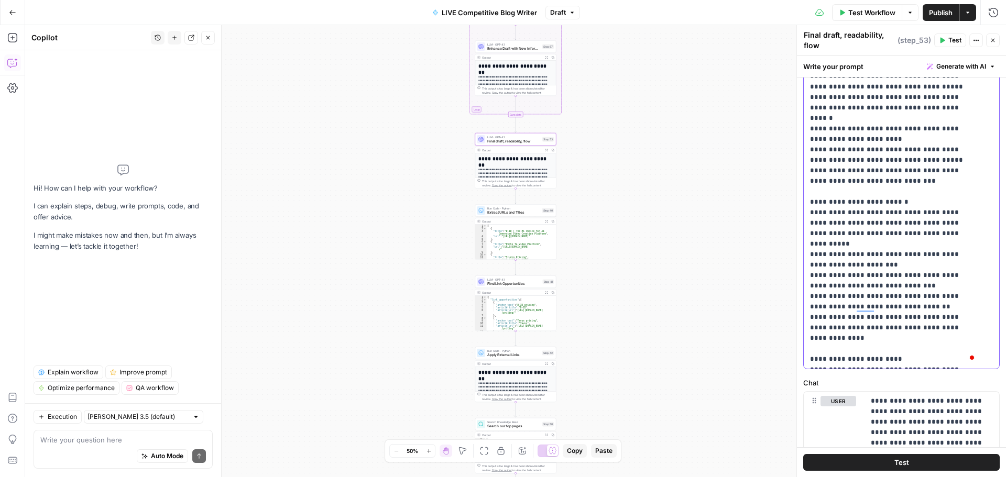
scroll to position [210, 0]
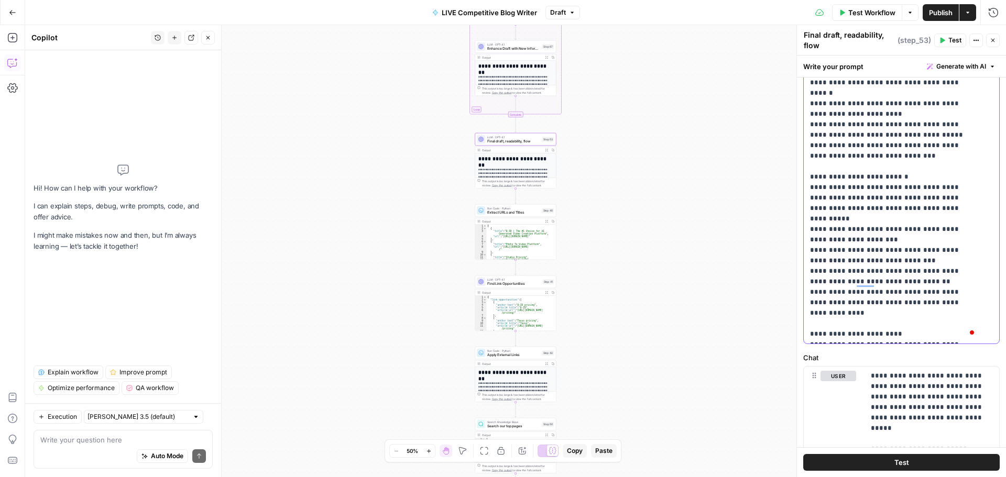
click at [944, 337] on p "**********" at bounding box center [893, 40] width 167 height 597
drag, startPoint x: 937, startPoint y: 336, endPoint x: 909, endPoint y: 322, distance: 30.7
click at [909, 322] on p "**********" at bounding box center [893, 40] width 167 height 597
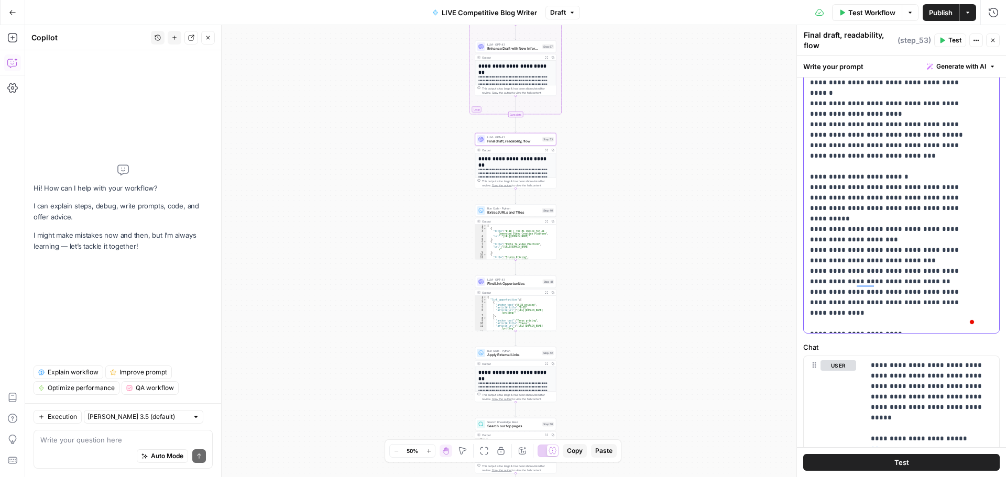
scroll to position [0, 0]
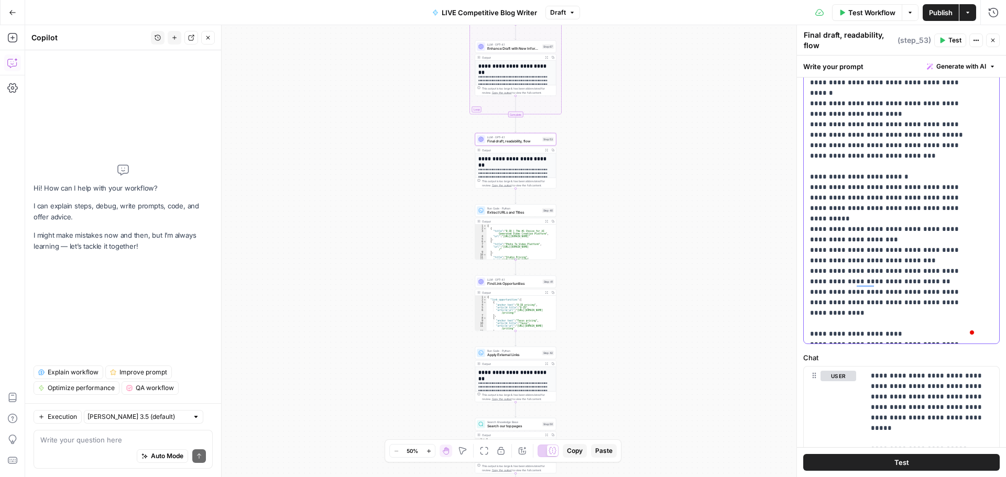
click at [918, 334] on p "**********" at bounding box center [893, 40] width 167 height 597
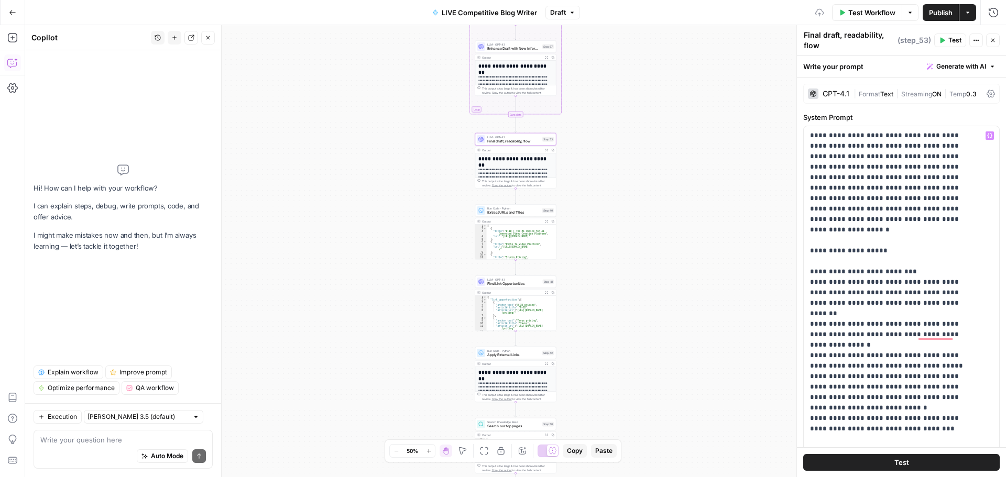
scroll to position [54, 0]
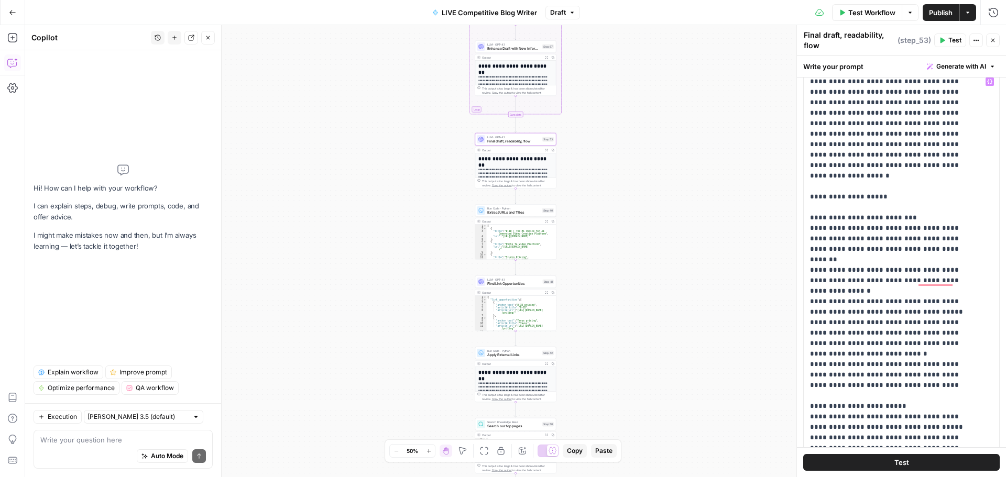
click at [939, 8] on span "Publish" at bounding box center [941, 12] width 24 height 10
click at [13, 12] on icon "button" at bounding box center [12, 12] width 6 height 5
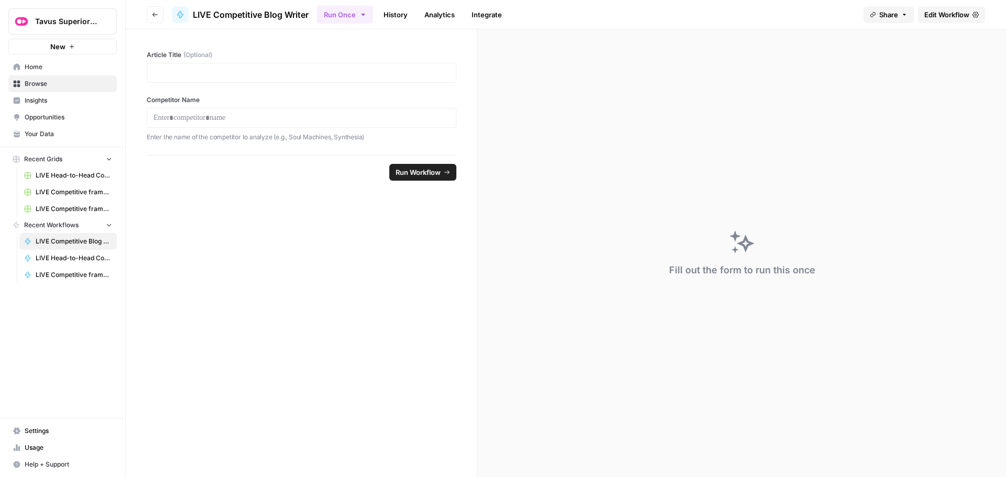
click at [32, 69] on span "Home" at bounding box center [68, 66] width 87 height 9
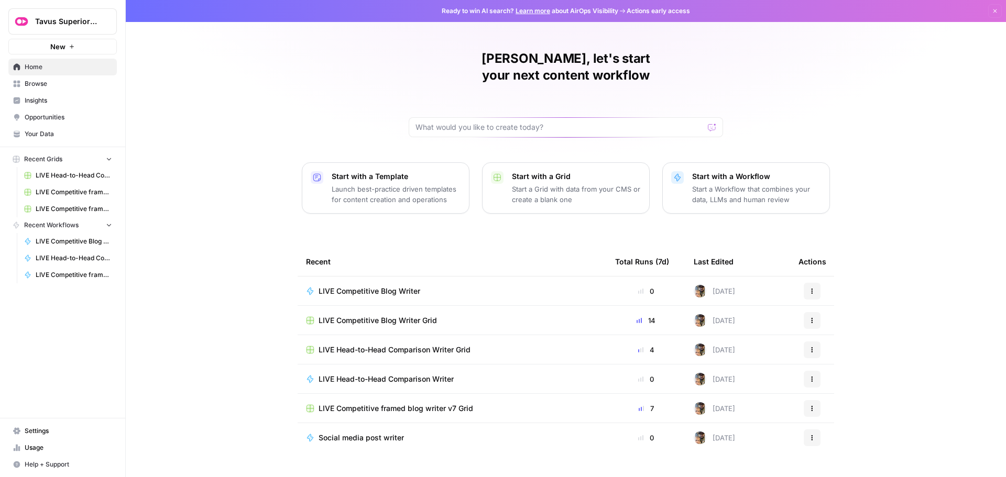
click at [393, 315] on span "LIVE Competitive Blog Writer Grid" at bounding box center [377, 320] width 118 height 10
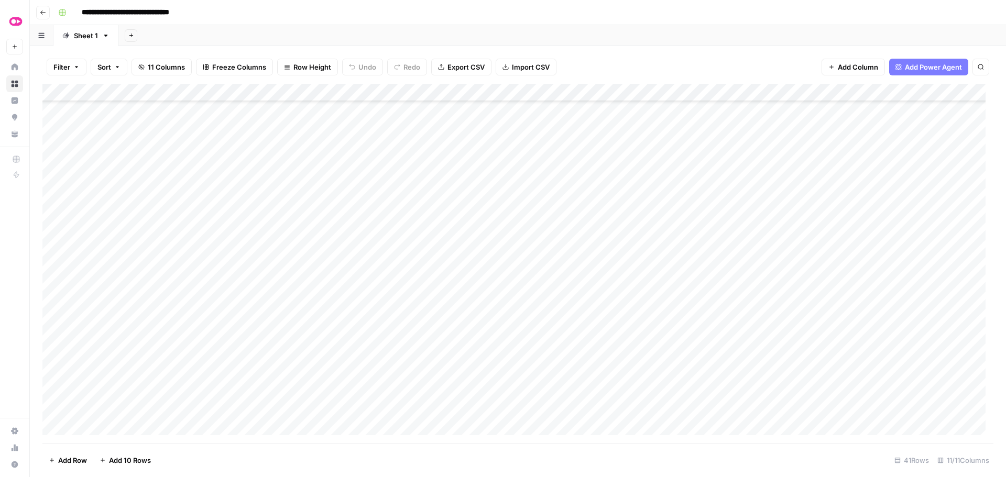
scroll to position [52, 0]
click at [448, 307] on div "Add Column" at bounding box center [517, 263] width 951 height 359
click at [453, 325] on div "Add Column" at bounding box center [517, 263] width 951 height 359
click at [453, 343] on div "Add Column" at bounding box center [517, 263] width 951 height 359
click at [451, 358] on div "Add Column" at bounding box center [517, 263] width 951 height 359
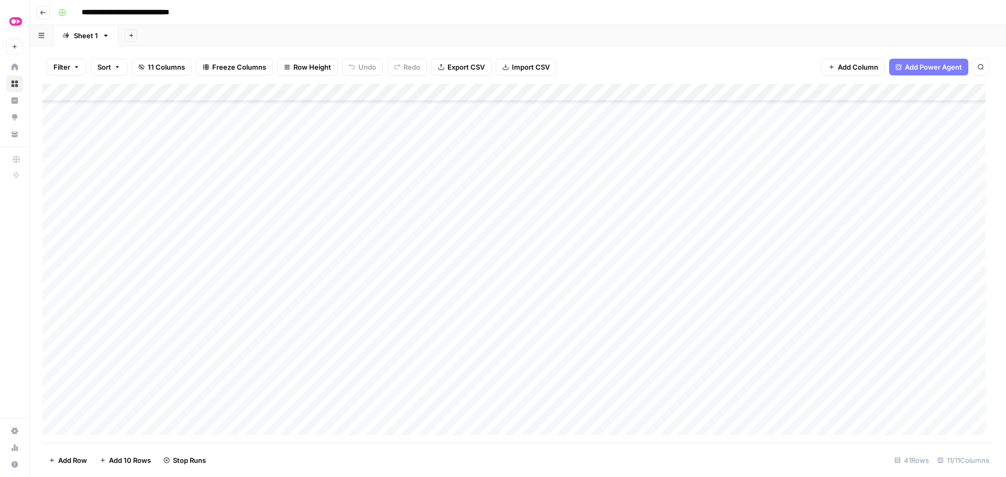
click at [451, 376] on div "Add Column" at bounding box center [517, 263] width 951 height 359
click at [451, 394] on div "Add Column" at bounding box center [517, 263] width 951 height 359
click at [500, 251] on div "Add Column" at bounding box center [517, 263] width 951 height 359
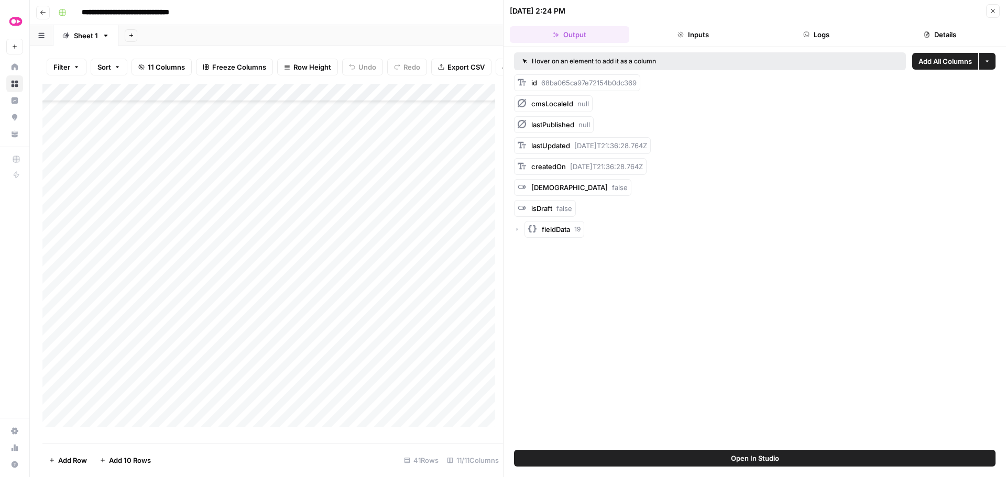
click at [824, 28] on button "Logs" at bounding box center [816, 34] width 119 height 17
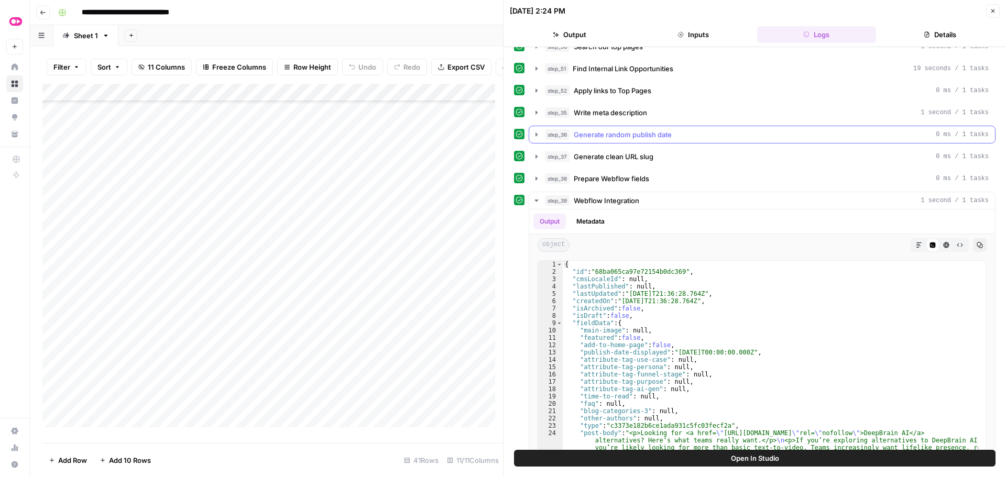
scroll to position [408, 0]
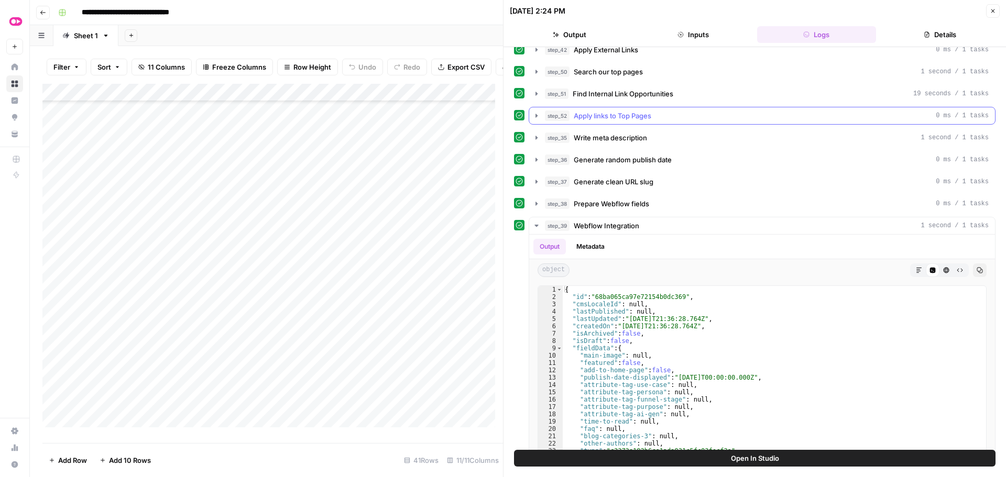
click at [540, 115] on icon "button" at bounding box center [536, 116] width 8 height 8
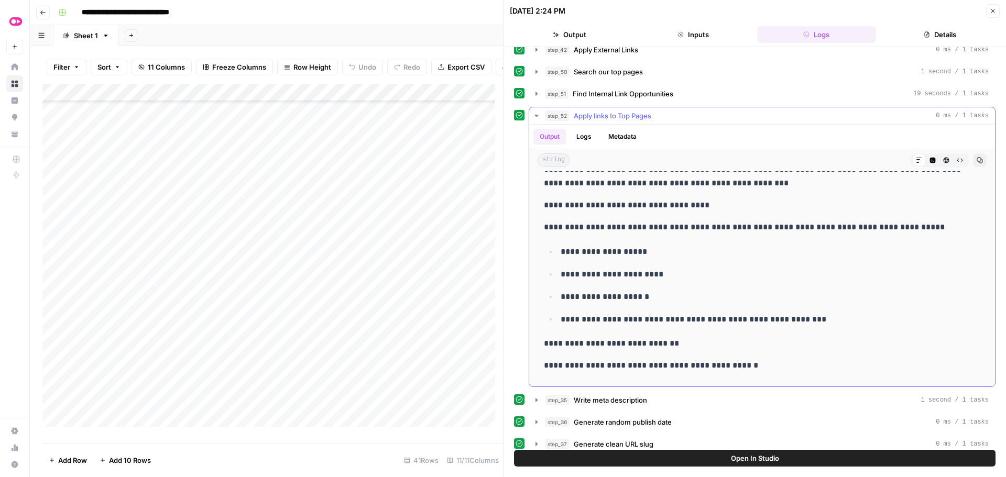
scroll to position [0, 0]
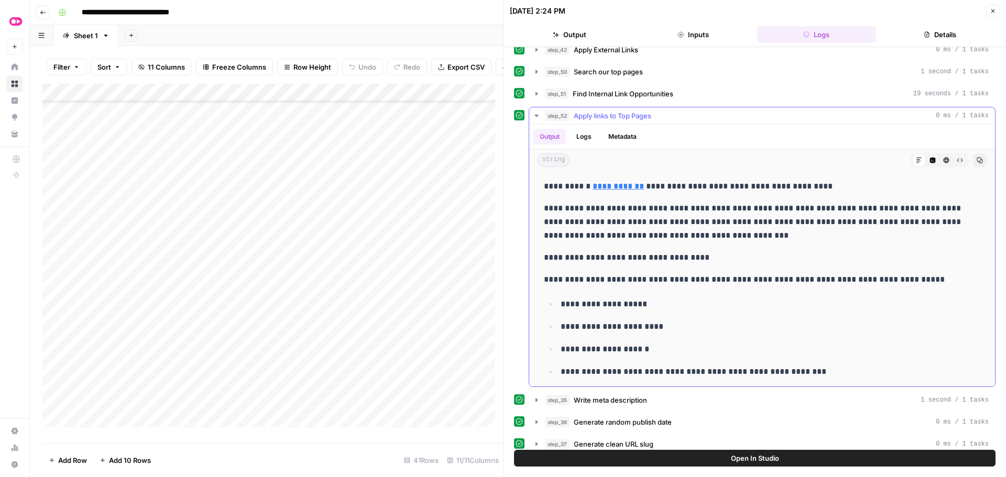
drag, startPoint x: 545, startPoint y: 186, endPoint x: 707, endPoint y: 233, distance: 168.1
click at [706, 234] on p "**********" at bounding box center [754, 222] width 421 height 41
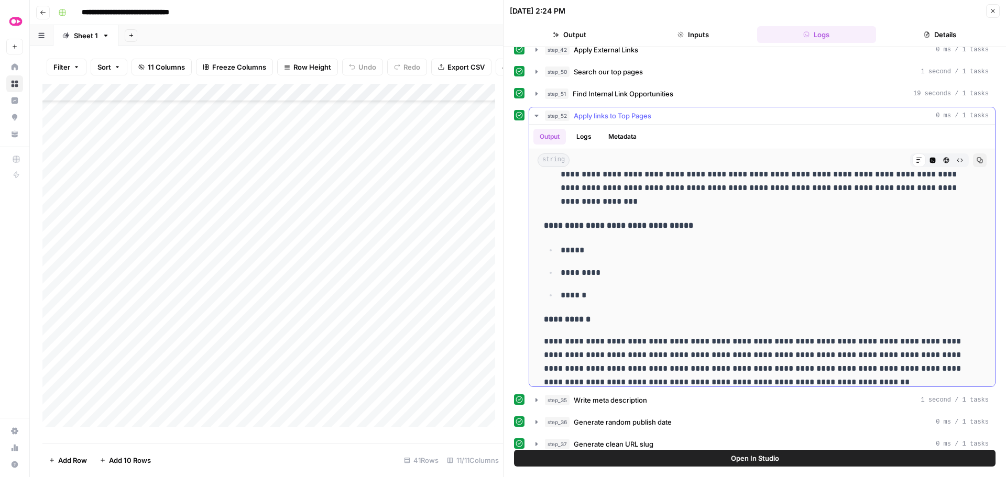
scroll to position [2945, 0]
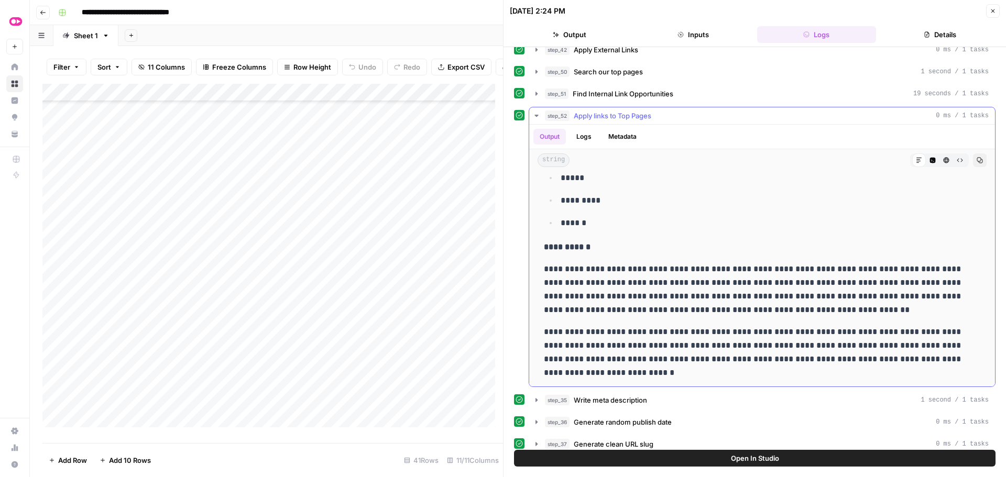
drag, startPoint x: 543, startPoint y: 208, endPoint x: 703, endPoint y: 369, distance: 227.0
copy div "**********"
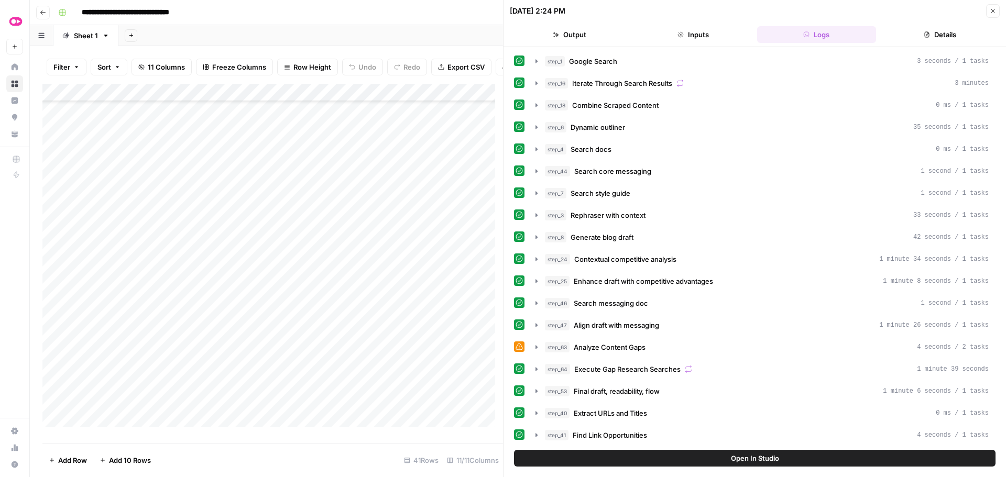
scroll to position [2945, 0]
